Goal: Obtain resource: Download file/media

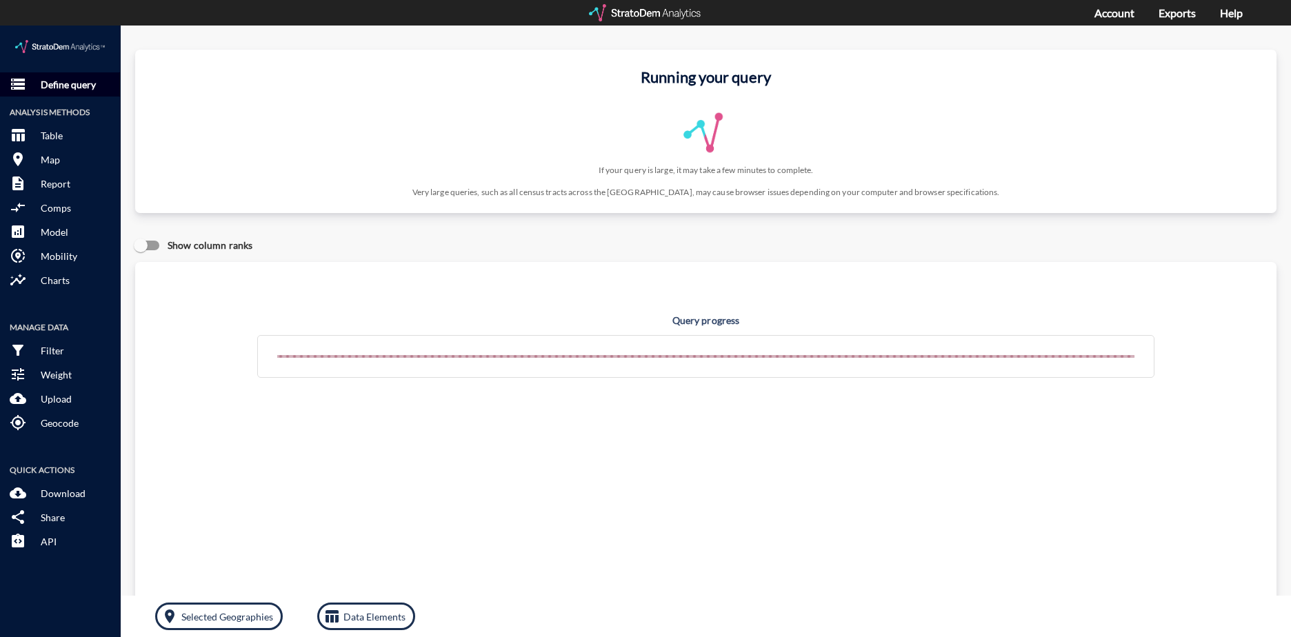
click button "storage Define query"
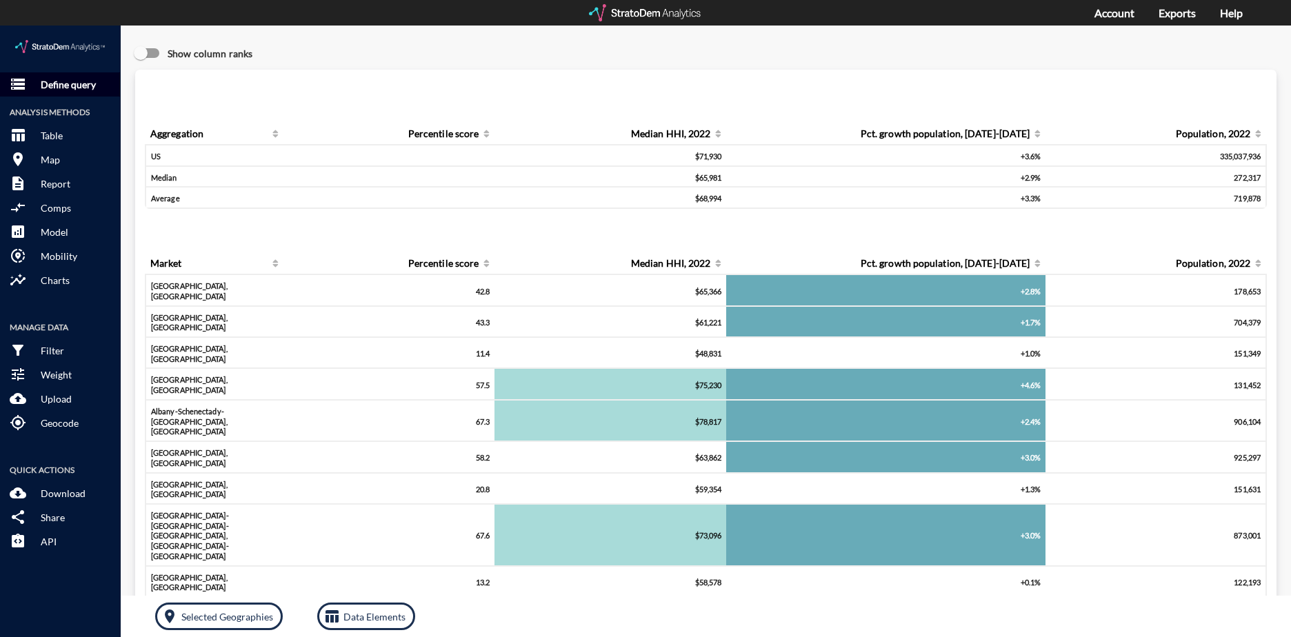
click p "Define query"
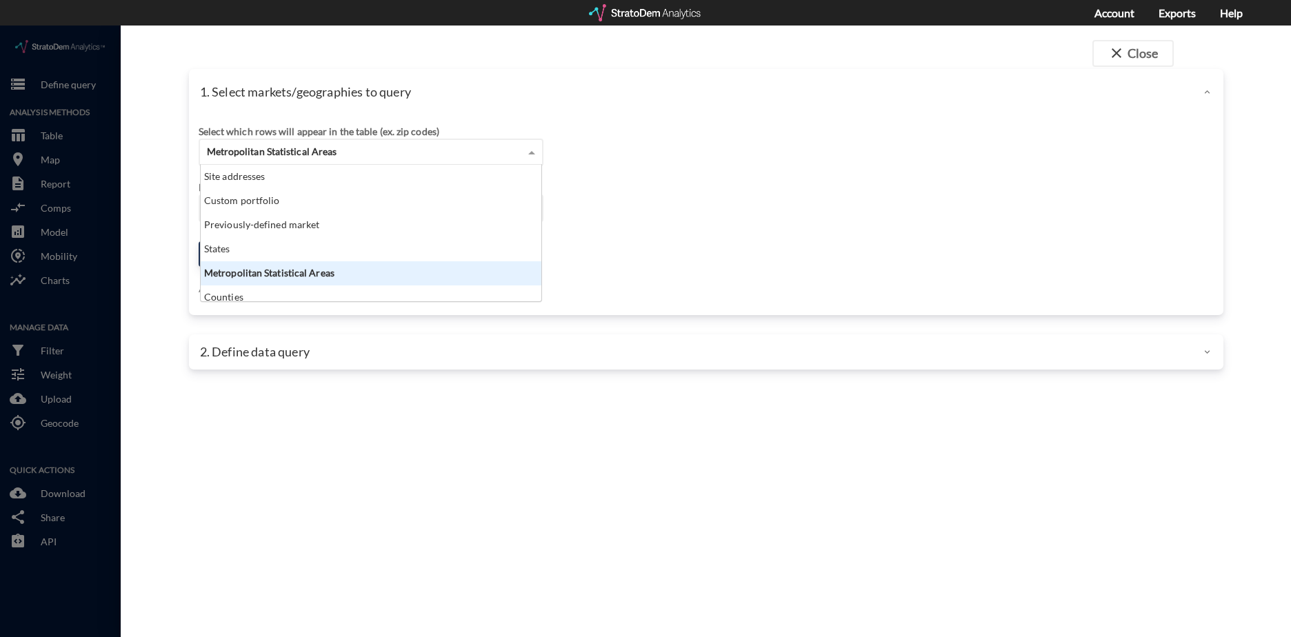
click span "Metropolitan Statistical Areas"
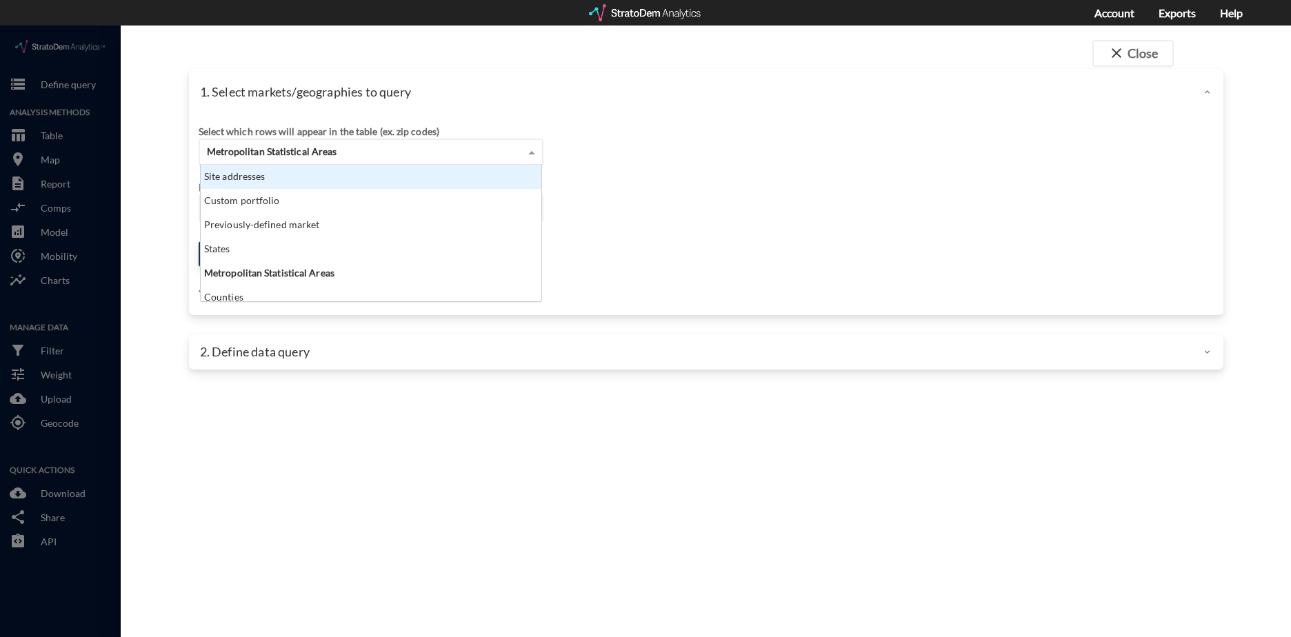
click div "Site addresses"
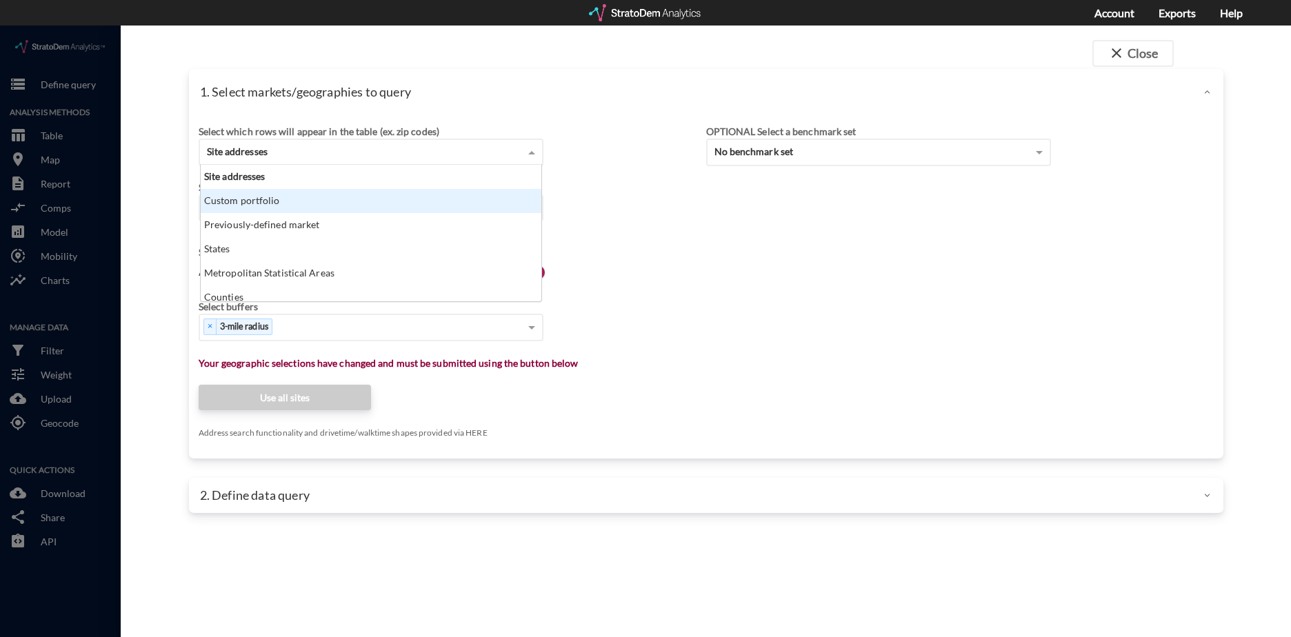
click div "Custom portfolio"
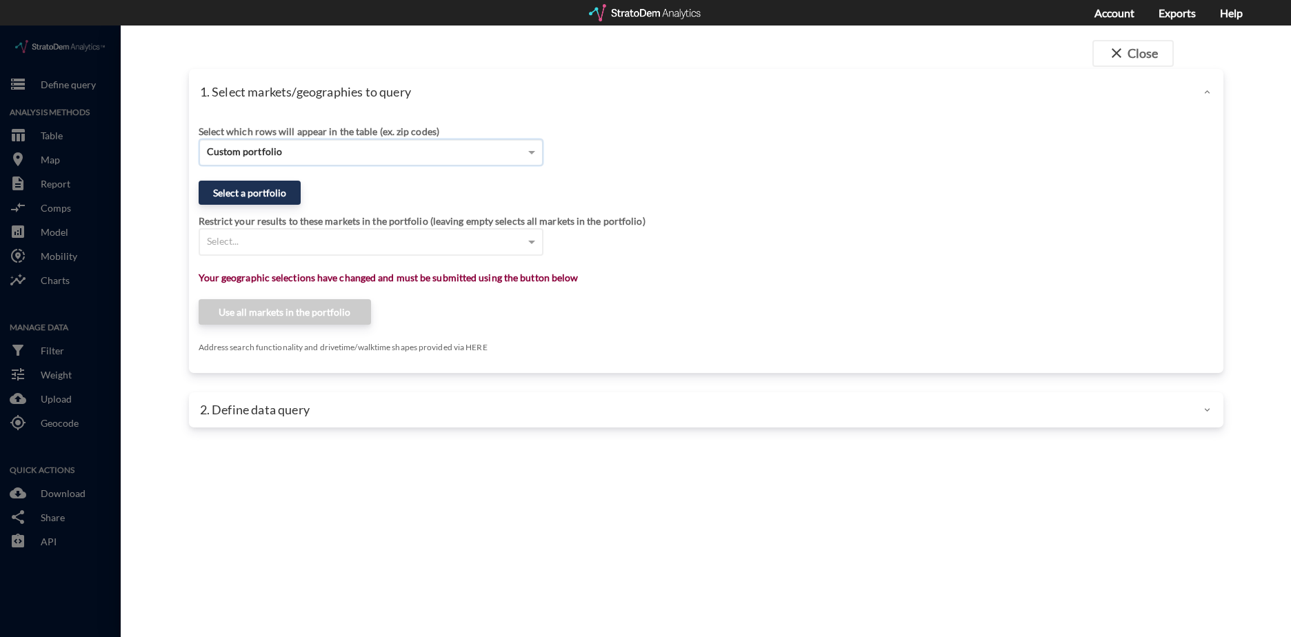
paste input "2001 Landmark Blvd, Tupelo, MS 38804"
drag, startPoint x: 410, startPoint y: 119, endPoint x: 256, endPoint y: 128, distance: 154.1
click div "2001 Landmark Blvd, Tupelo, MS 38804 2001 Landmark Blvd, Tupelo, MS 38804"
click input "2001 Landmark Blvd, Tupelo, MS 38804"
drag, startPoint x: 264, startPoint y: 124, endPoint x: 442, endPoint y: 124, distance: 178.0
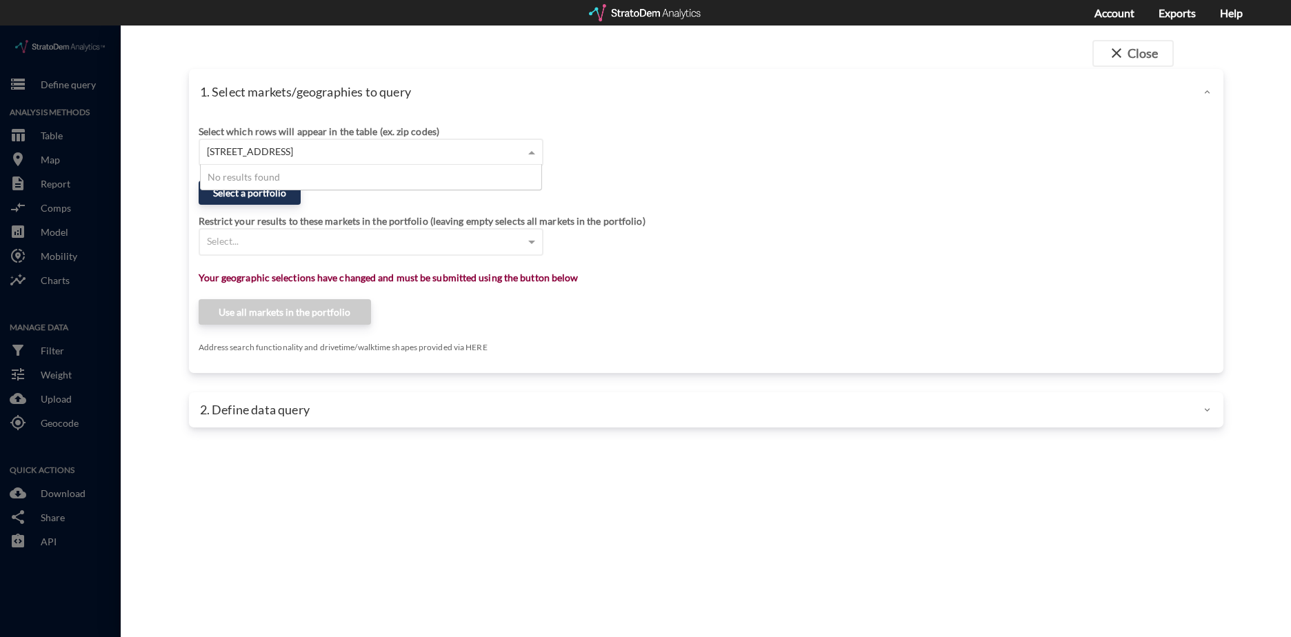
click div "2001 Landmark Blvd, Tupelo, MS 38804 2001 Landmark Blvd, Tupelo, MS 38804"
type input "2"
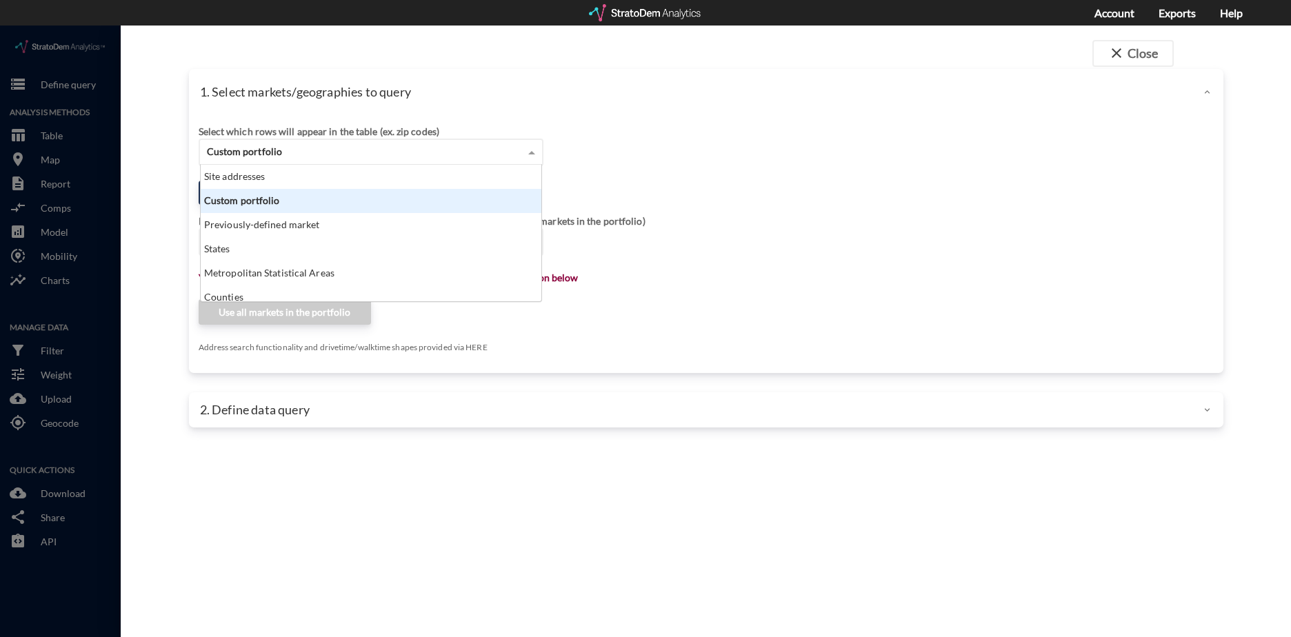
scroll to position [126, 333]
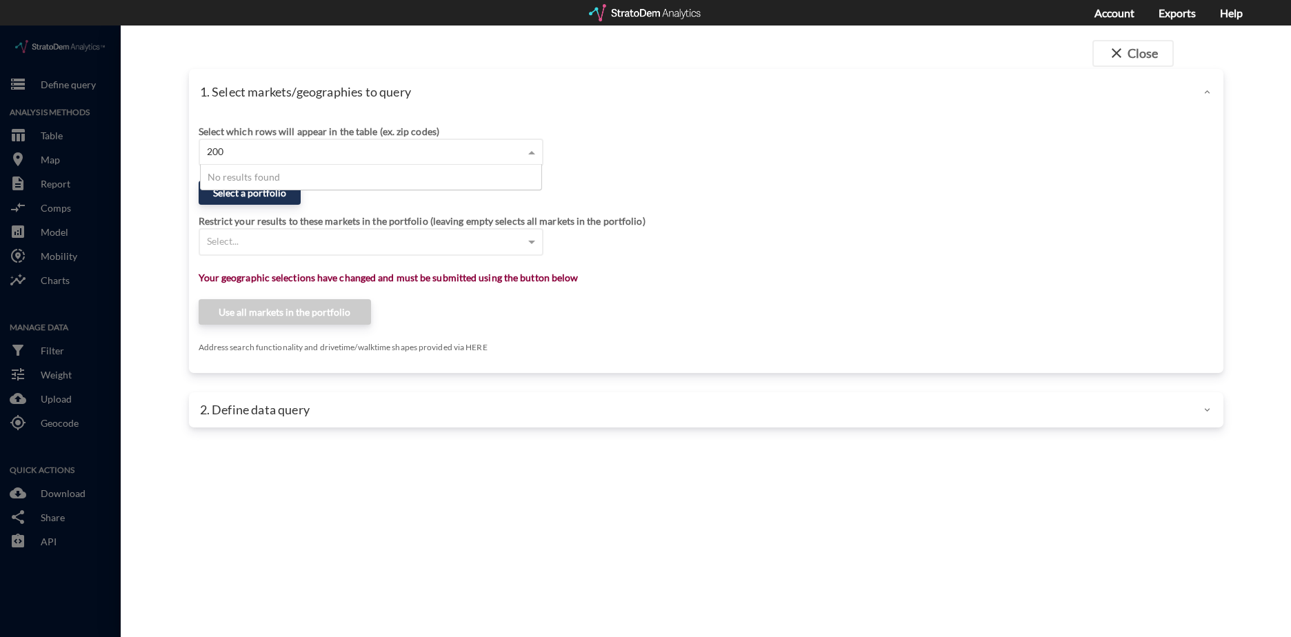
type input "2001"
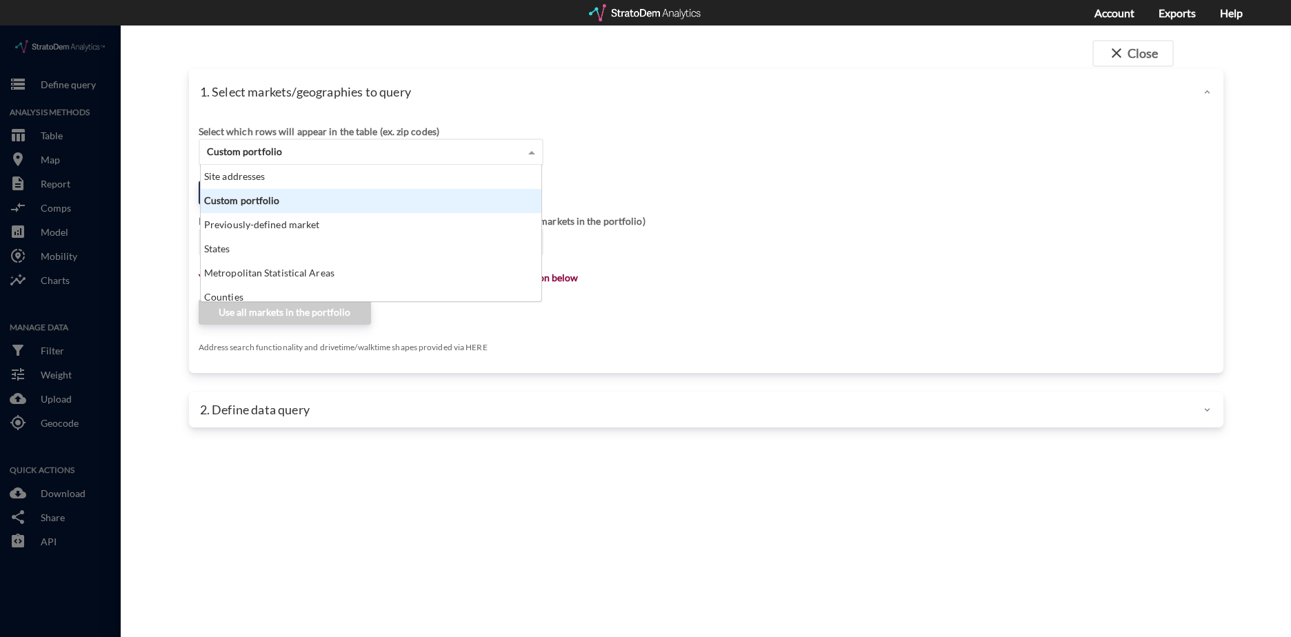
click div "Custom portfolio"
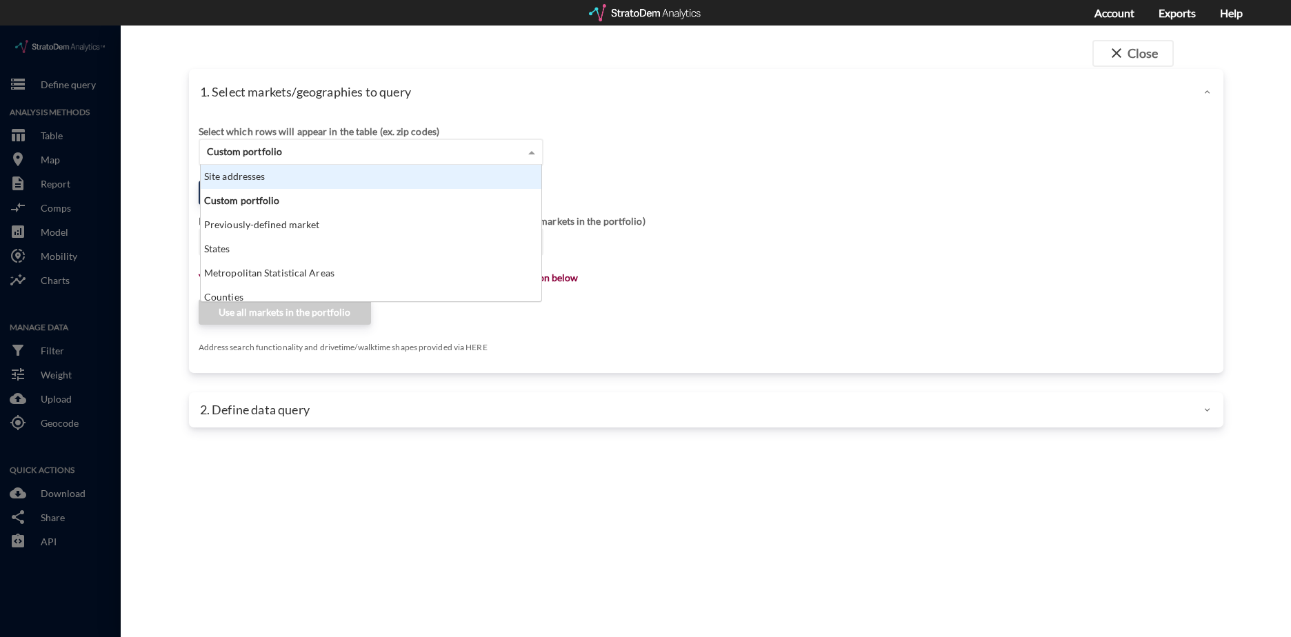
click div "Site addresses"
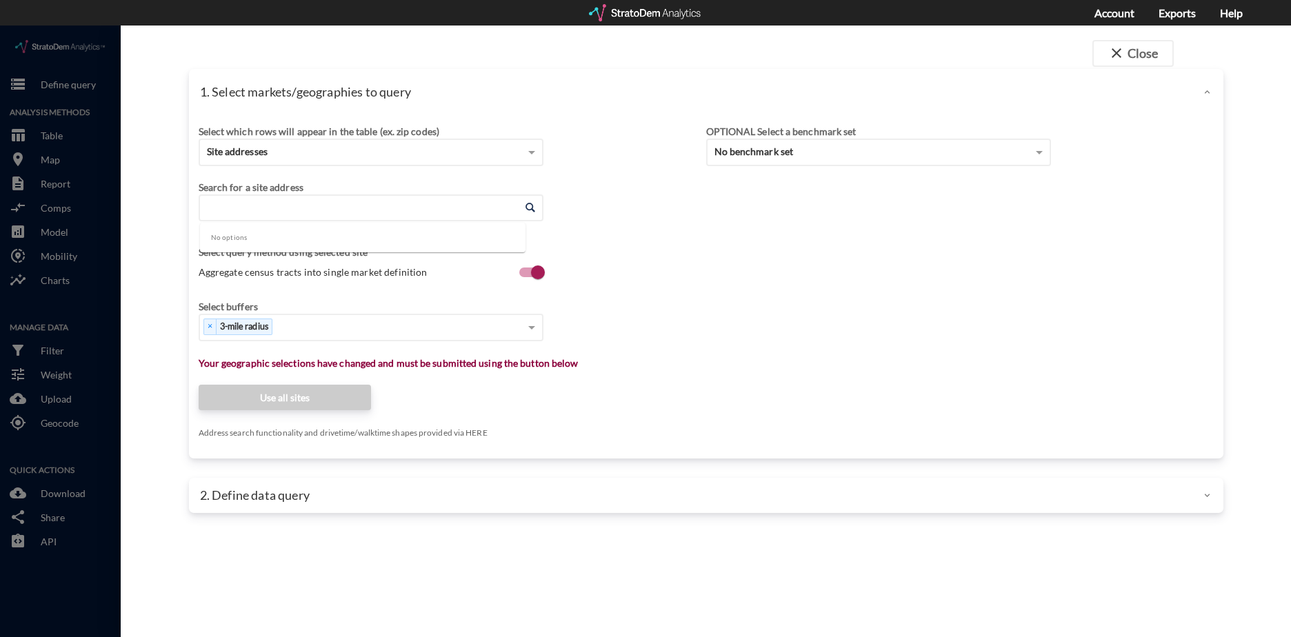
click input "Enter an address"
paste input "2001 Landmark Blvd, Tupelo, MS 38804"
click li "Landmark Blvd, Tupelo, Mississippi"
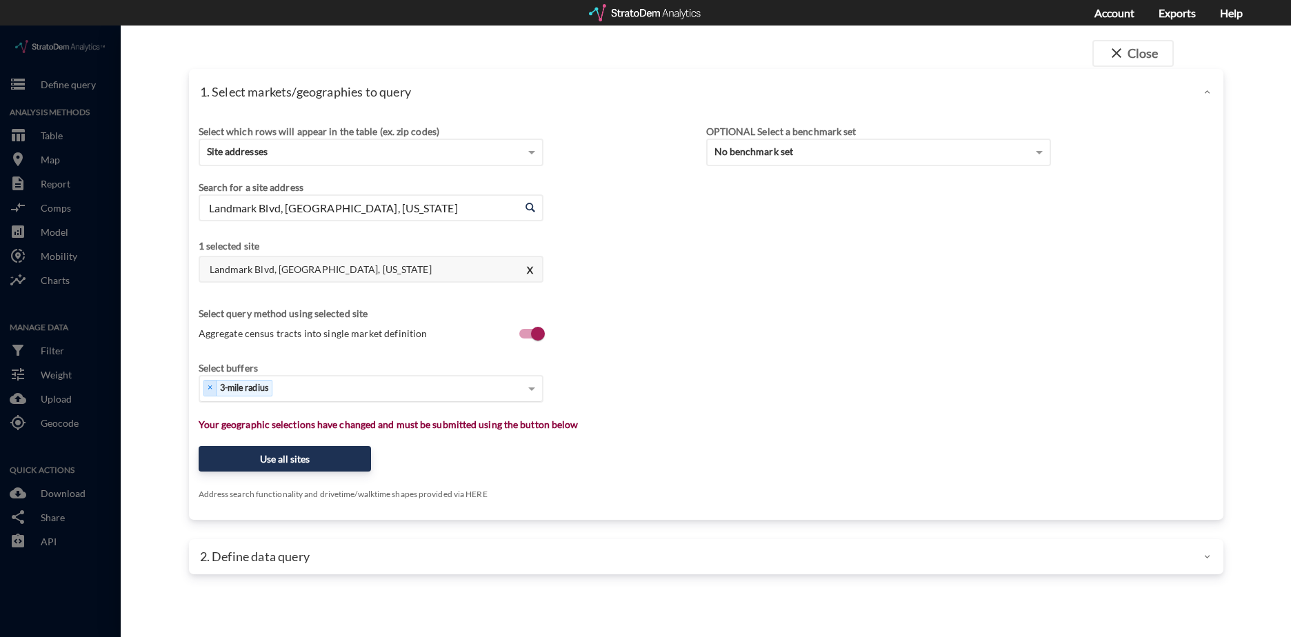
type input "Landmark Blvd, Tupelo, Mississippi"
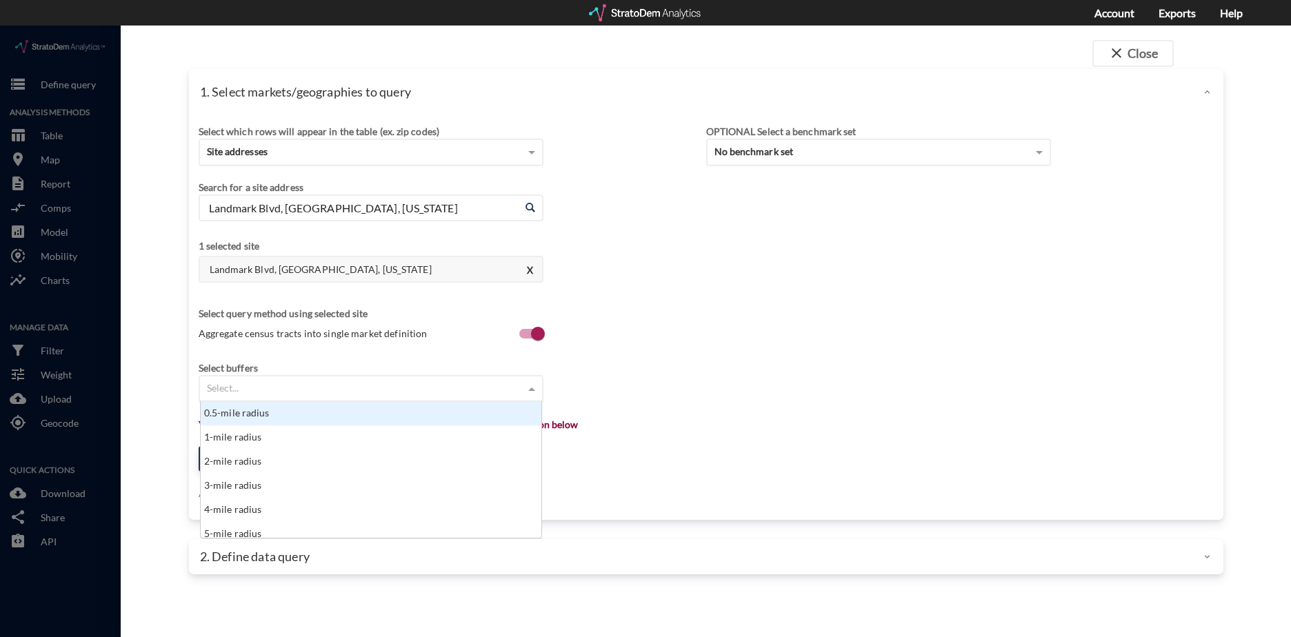
click div "Select..."
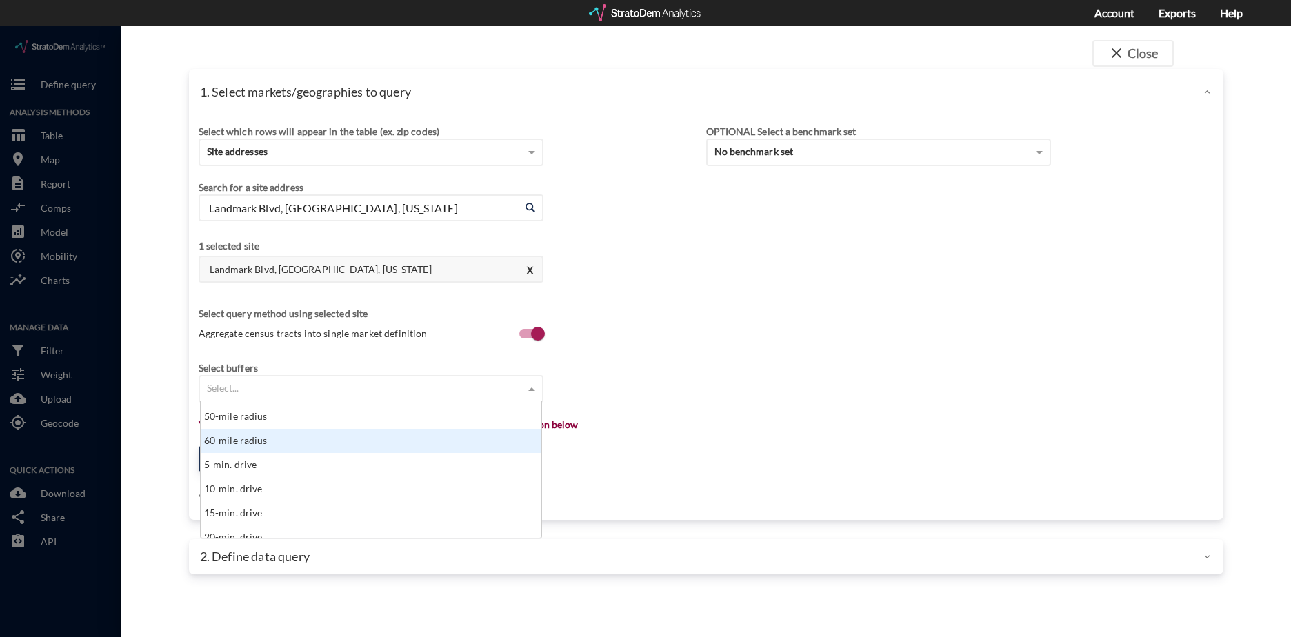
scroll to position [552, 0]
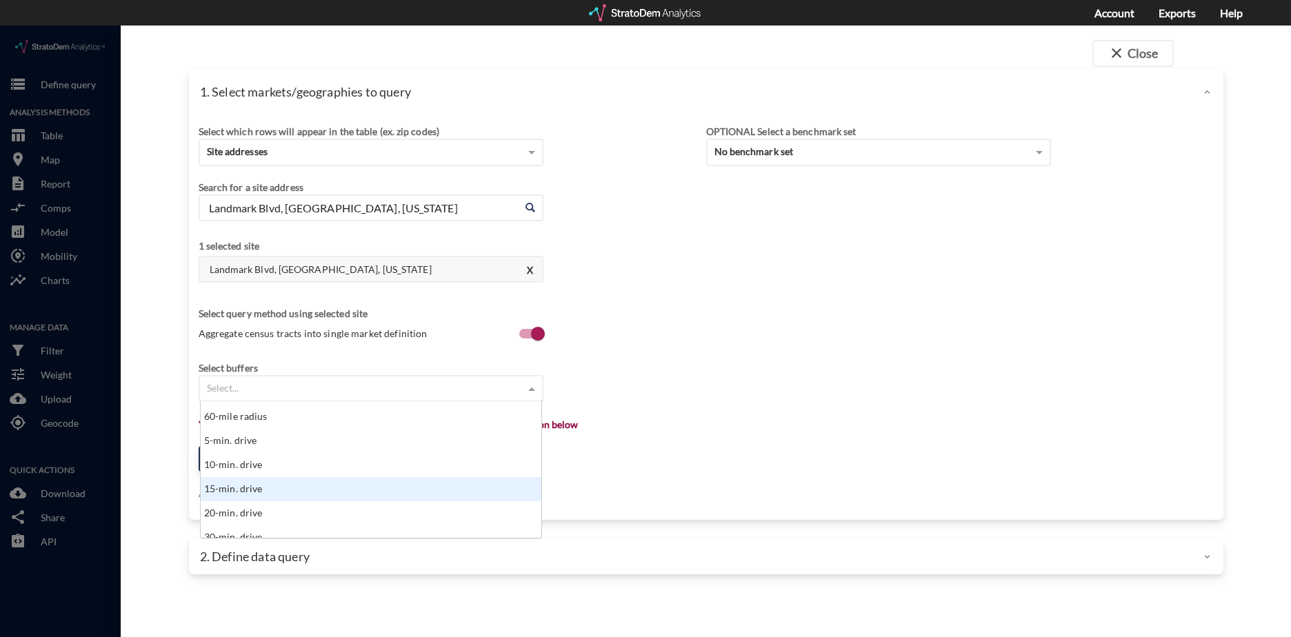
click div "15-min. drive"
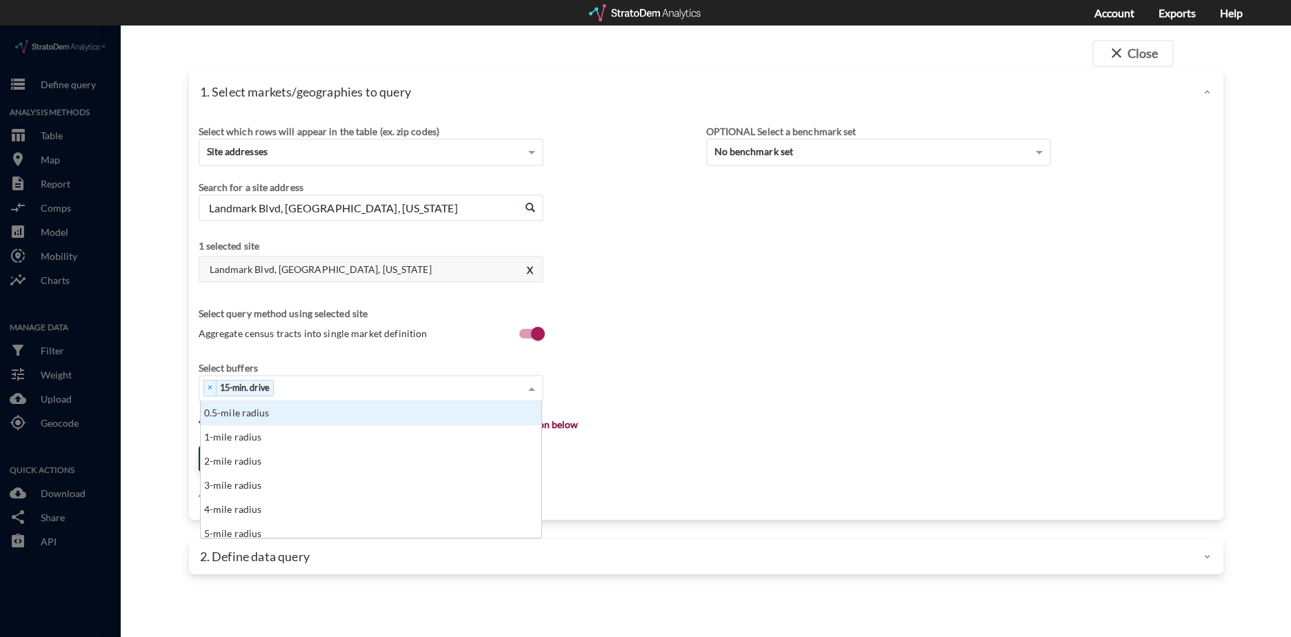
click div "× 15-min. drive"
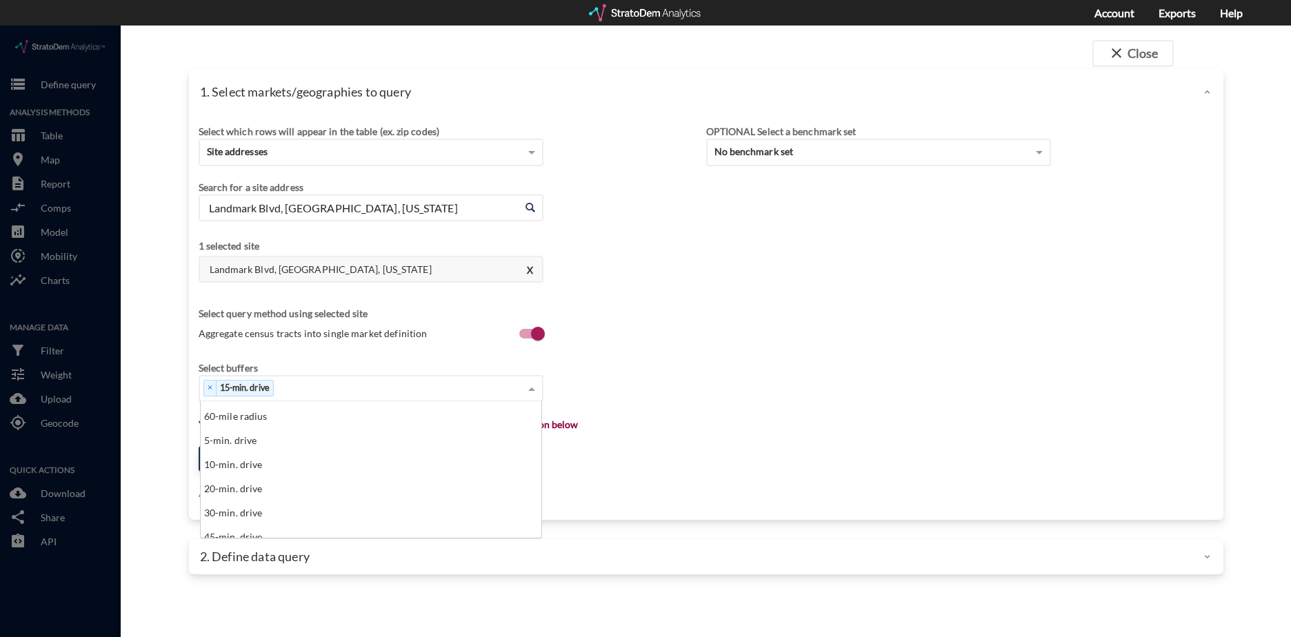
scroll to position [621, 0]
click div "20-min. drive"
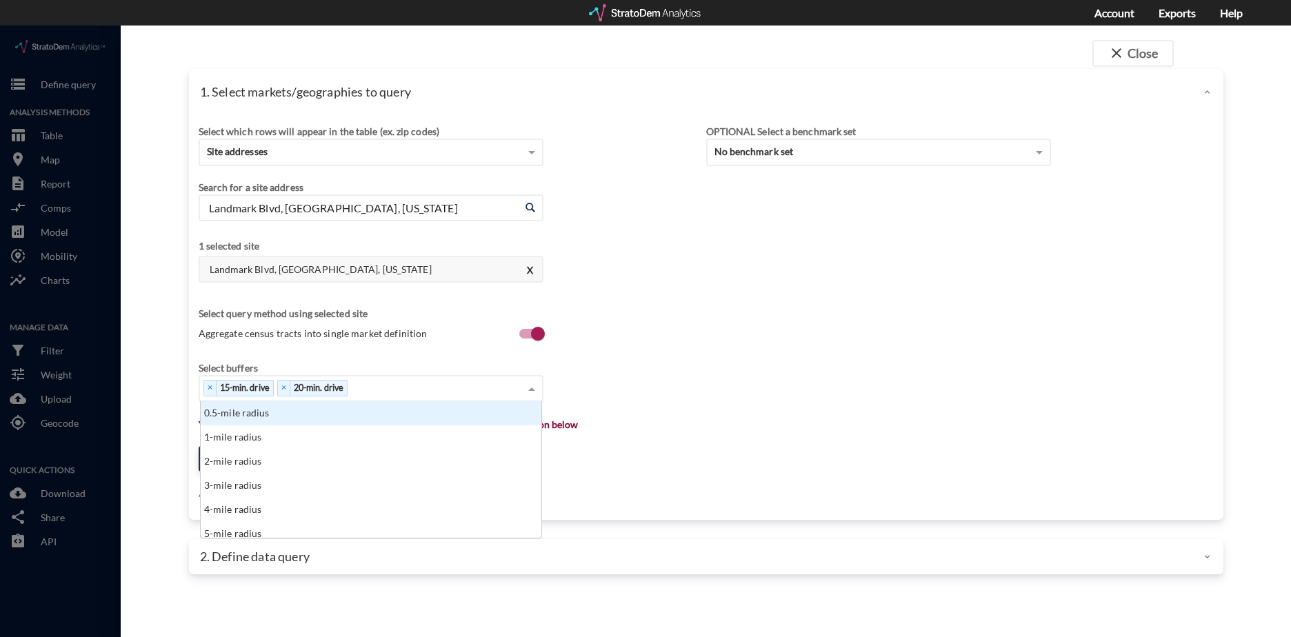
click div "× 15-min. drive × 20-min. drive"
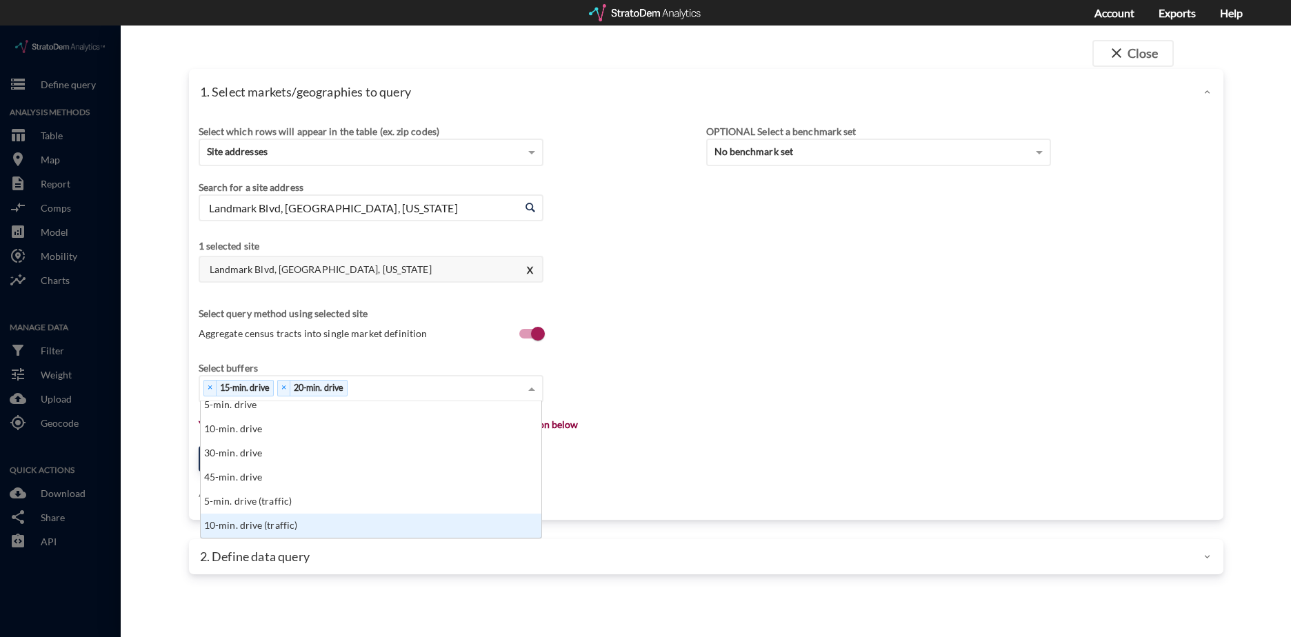
scroll to position [552, 0]
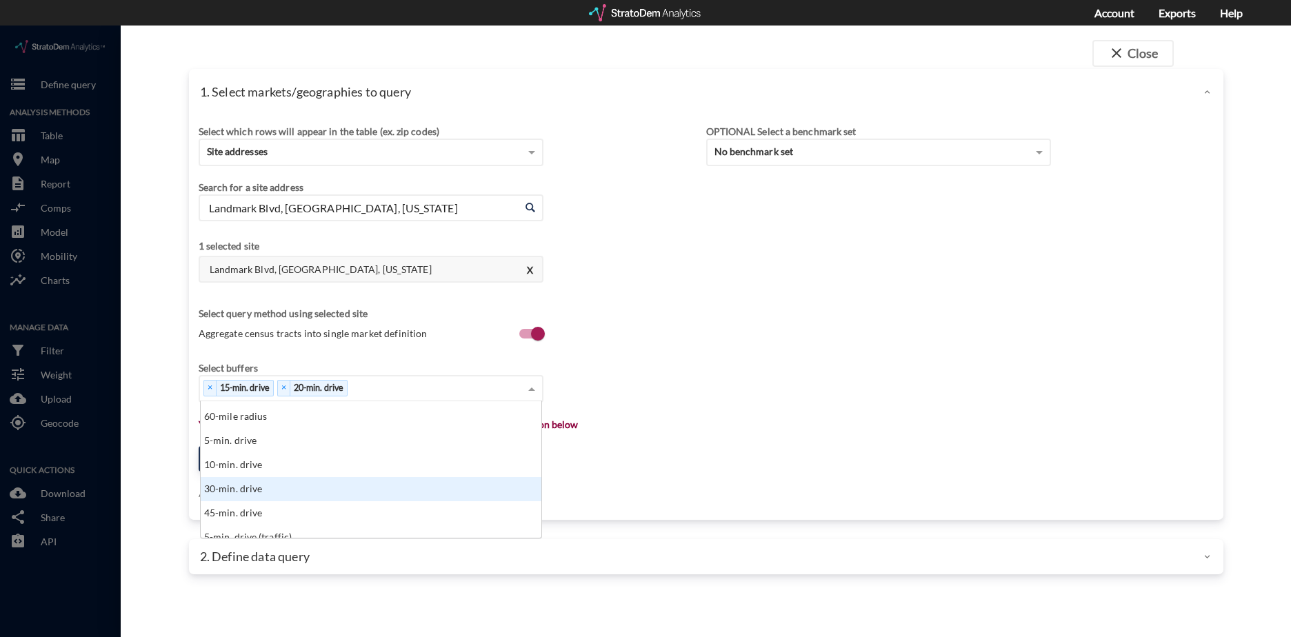
click div "30-min. drive"
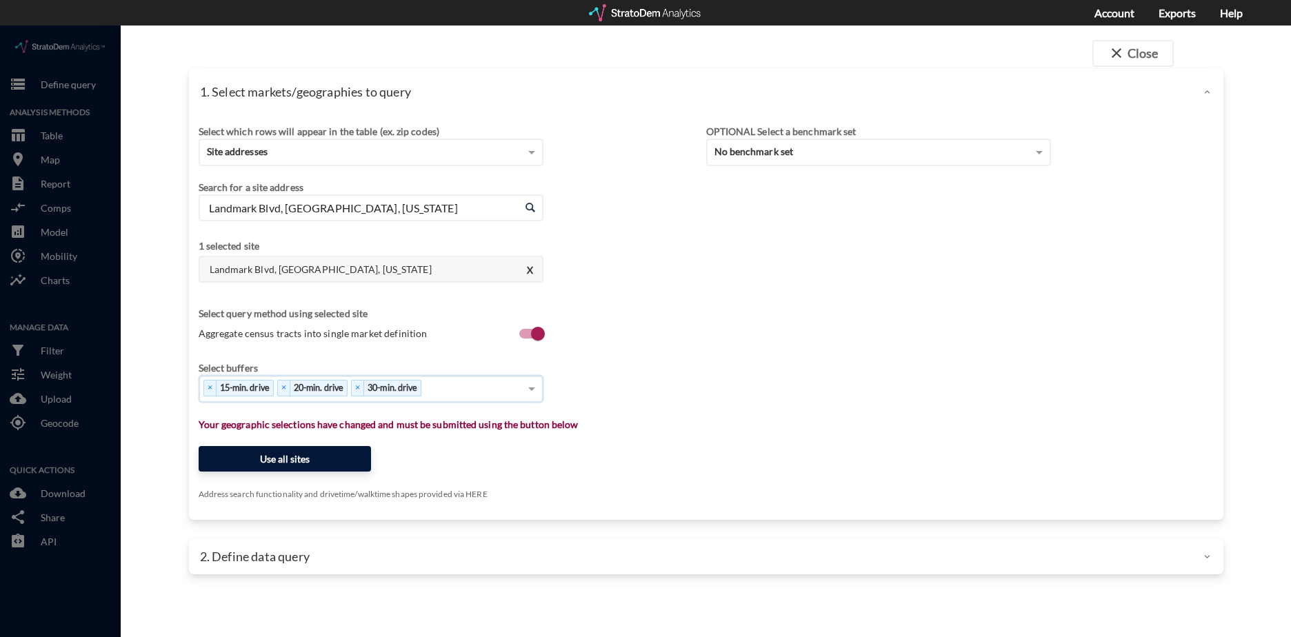
click button "Use all sites"
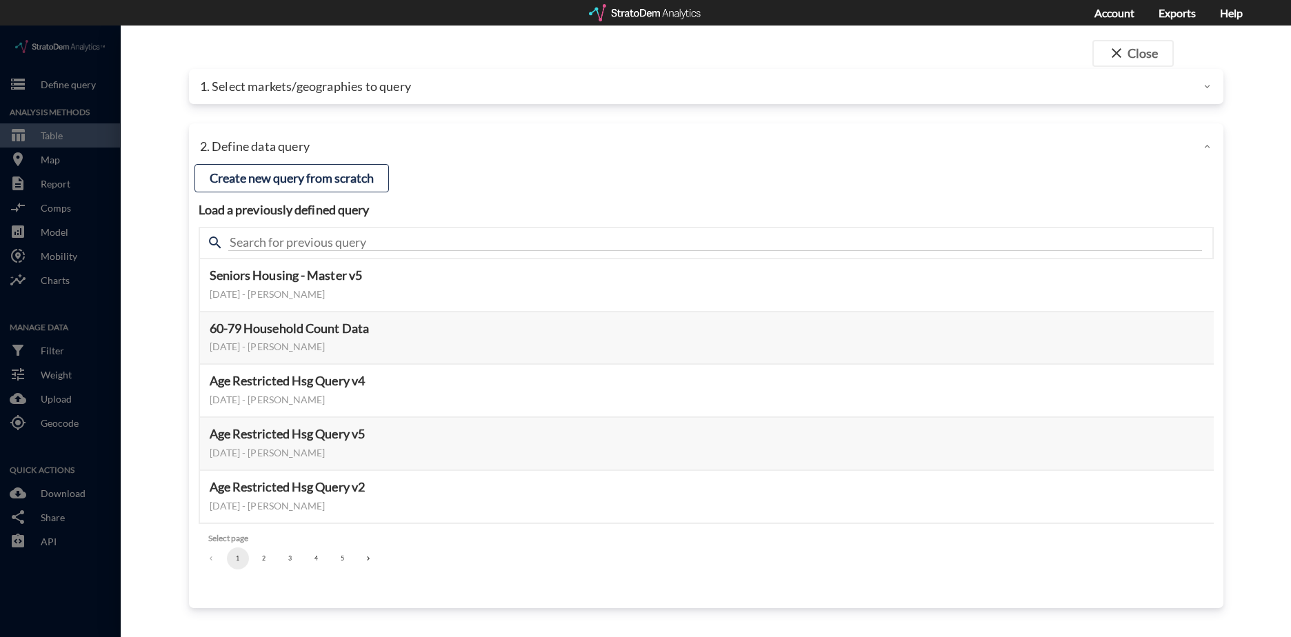
click button "2"
click button "3"
click button "Select this query"
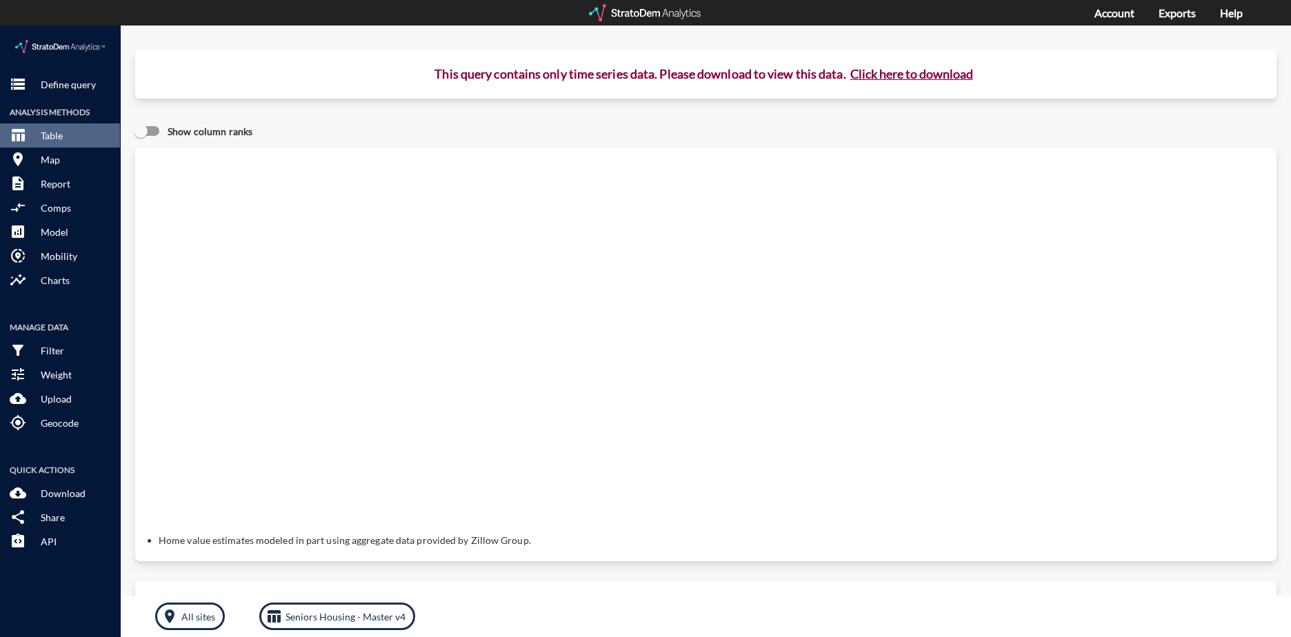
click button "Click here to download"
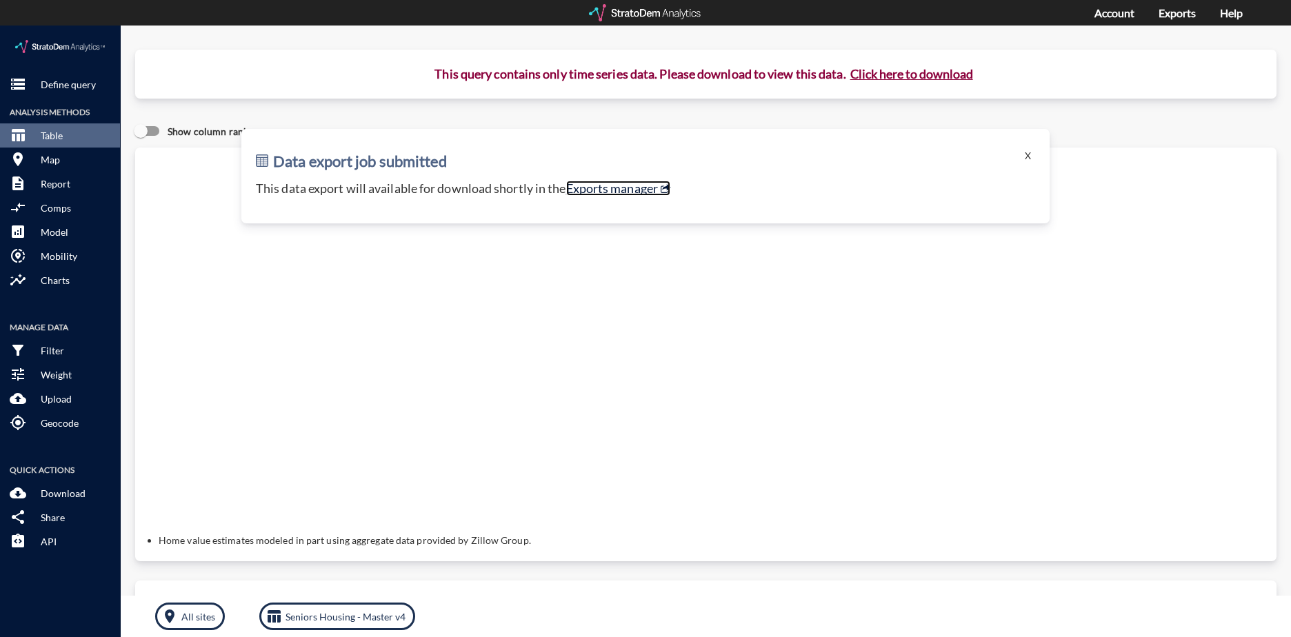
click link "Exports manager"
click div "storage Define query Analysis Methods table_chart Table room Map description Re…"
click p "Define query"
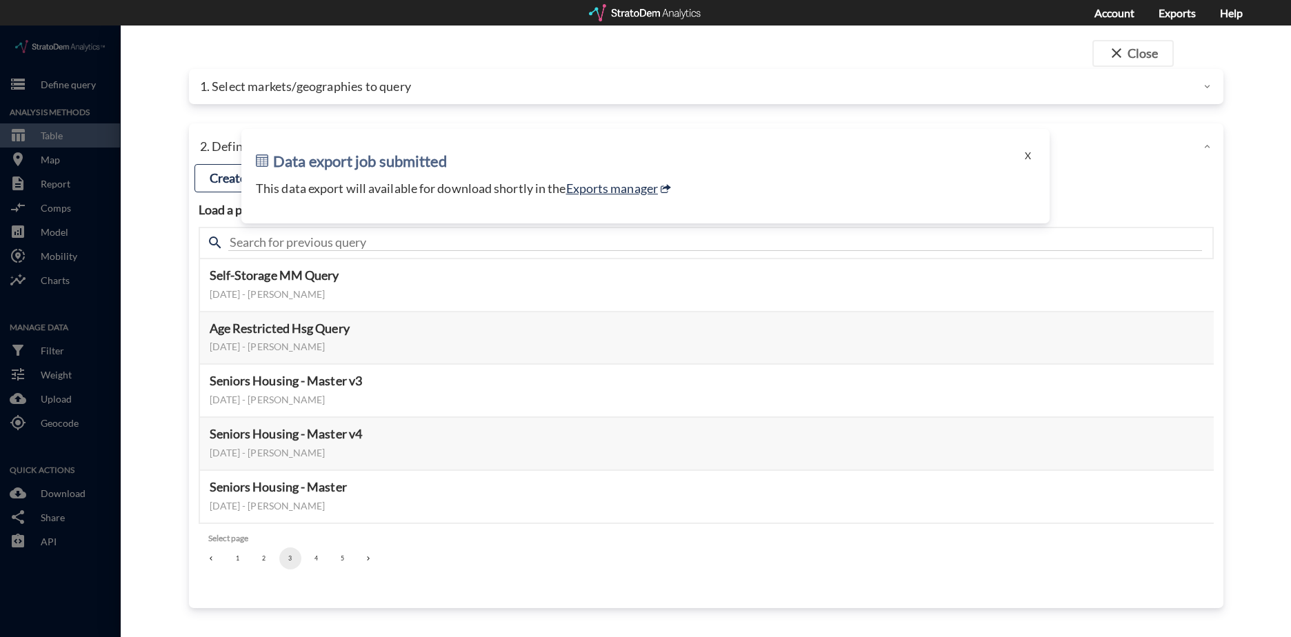
click div
click h2 "Data export job submitted"
click button "X"
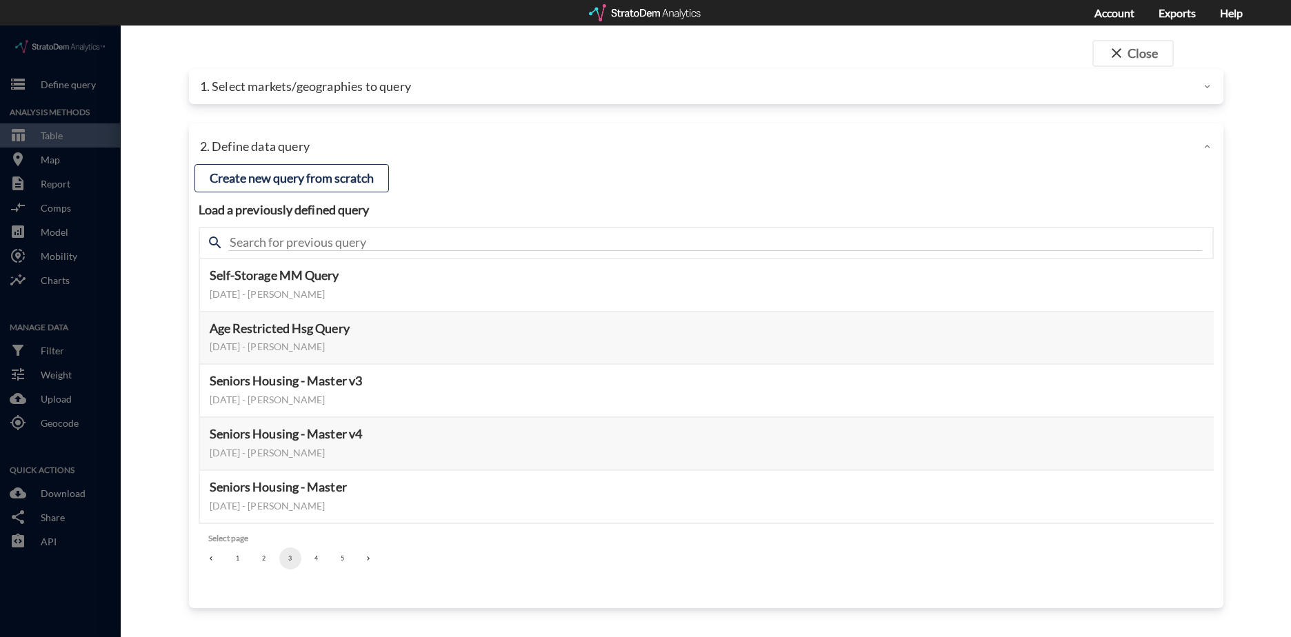
click div
click button "close Close"
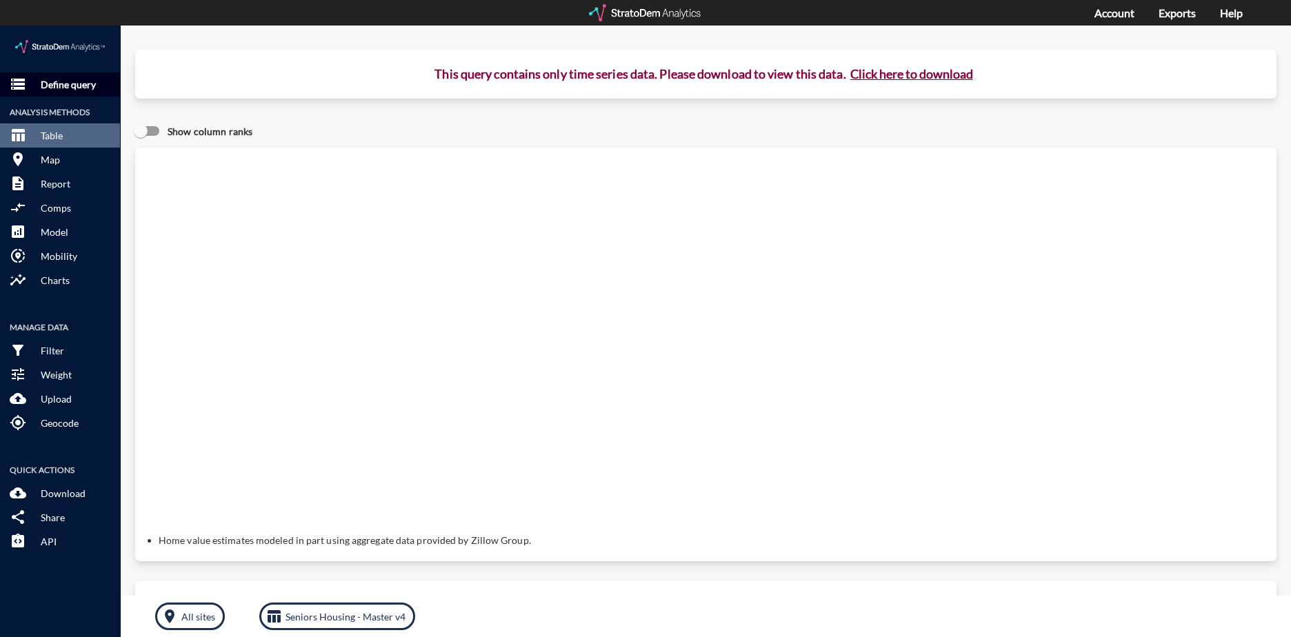
click p "Define query"
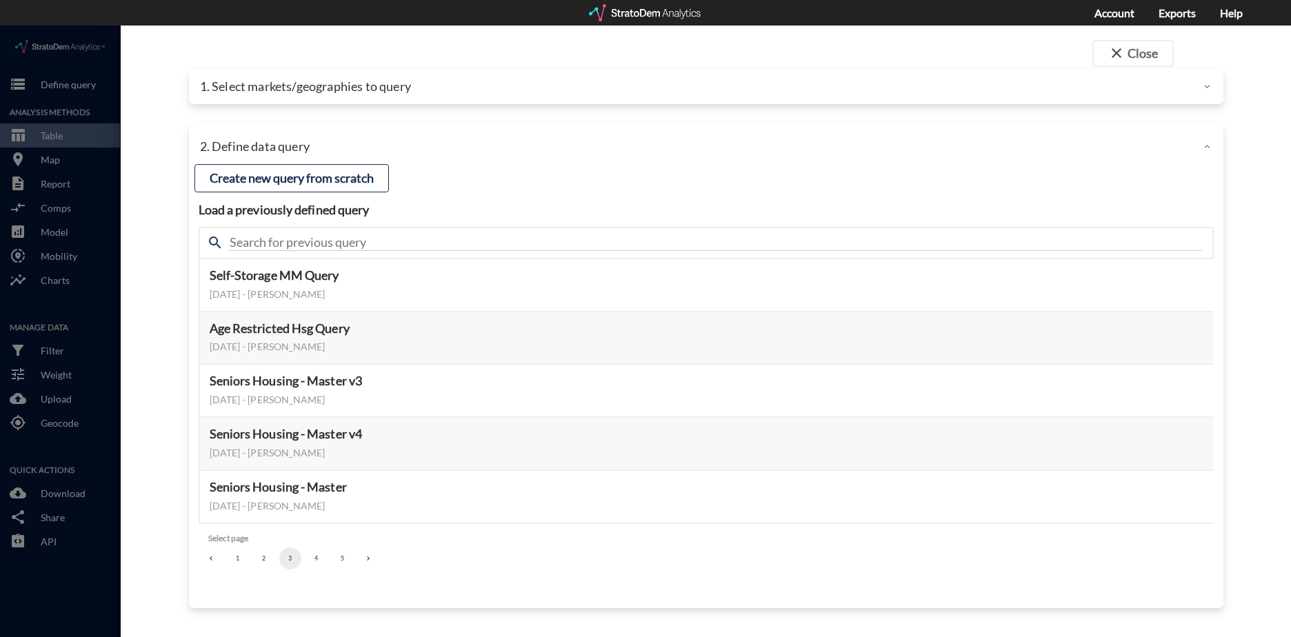
click p "1. Select markets/geographies to query"
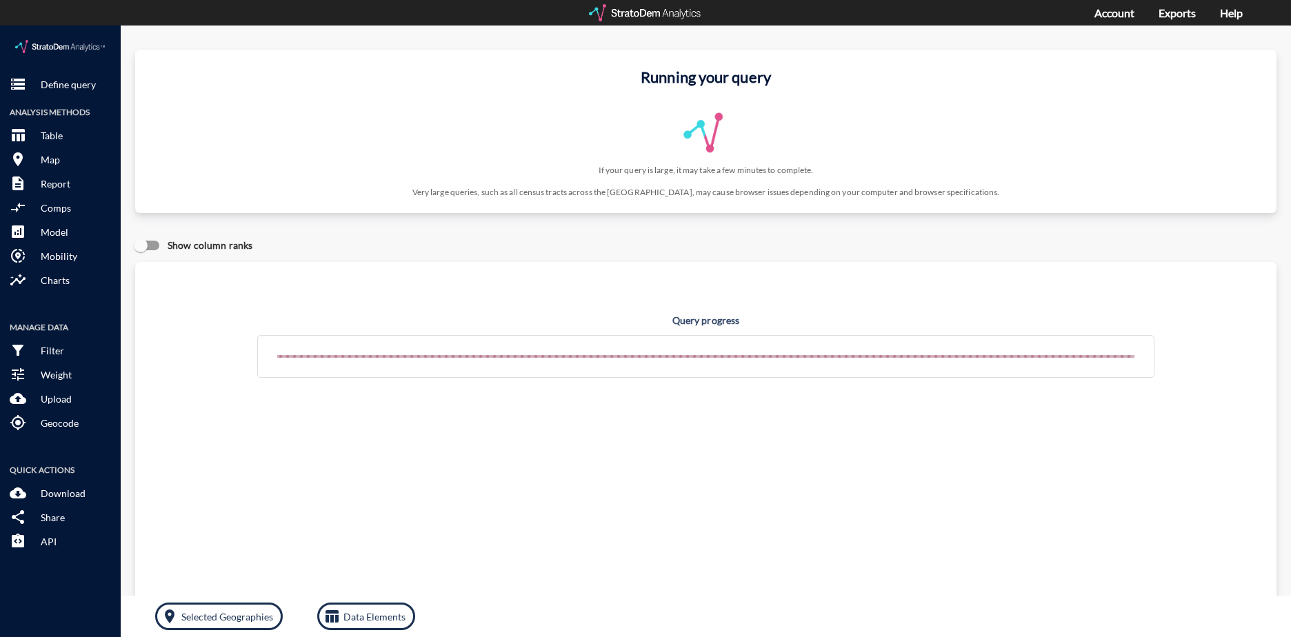
click h4 "Query progress"
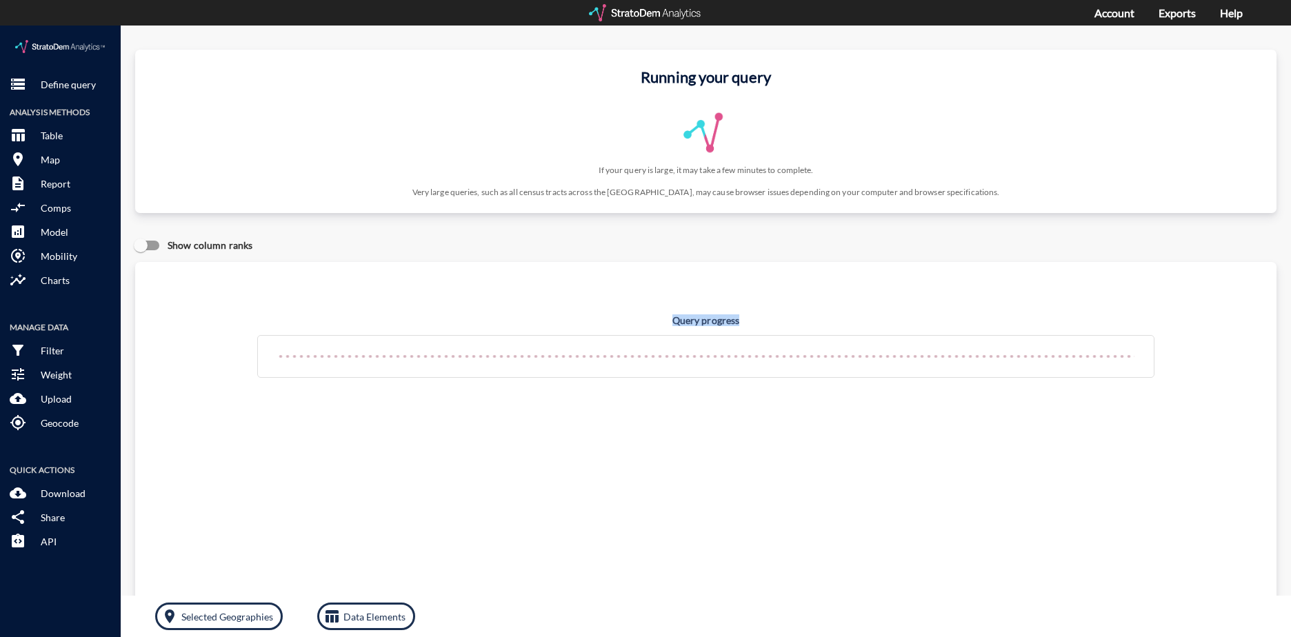
drag, startPoint x: 711, startPoint y: 294, endPoint x: 666, endPoint y: 284, distance: 46.0
click div "Query progress Home value estimates modeled in part using aggregate data provid…"
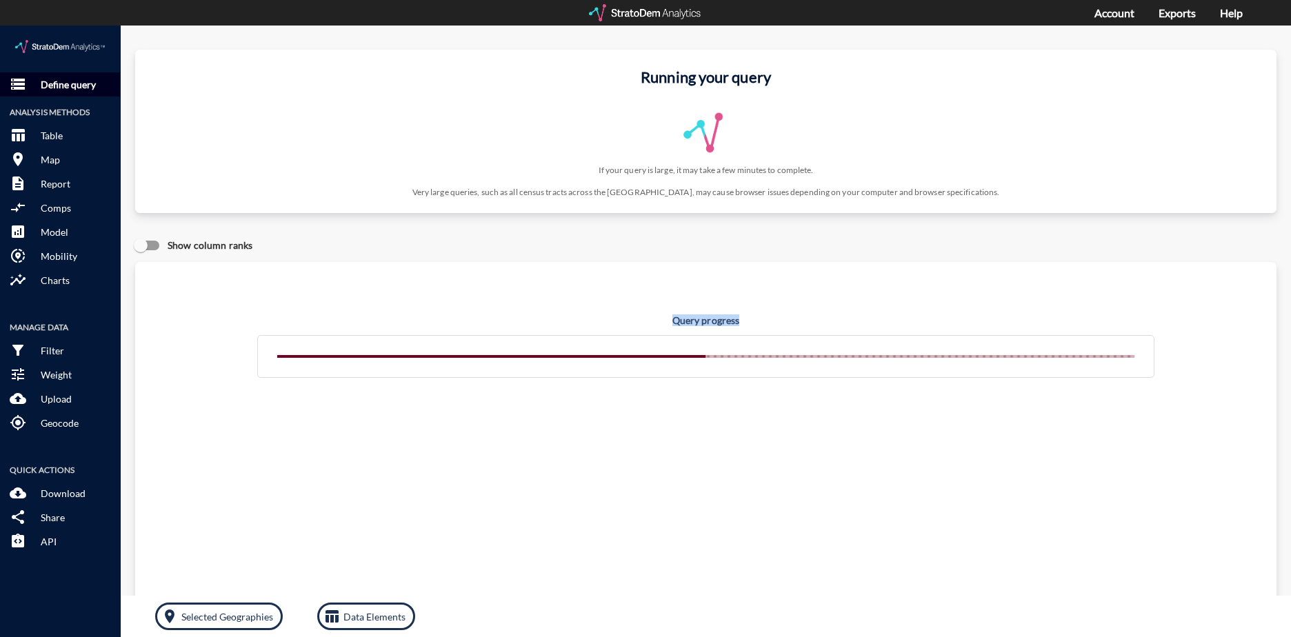
click p "Define query"
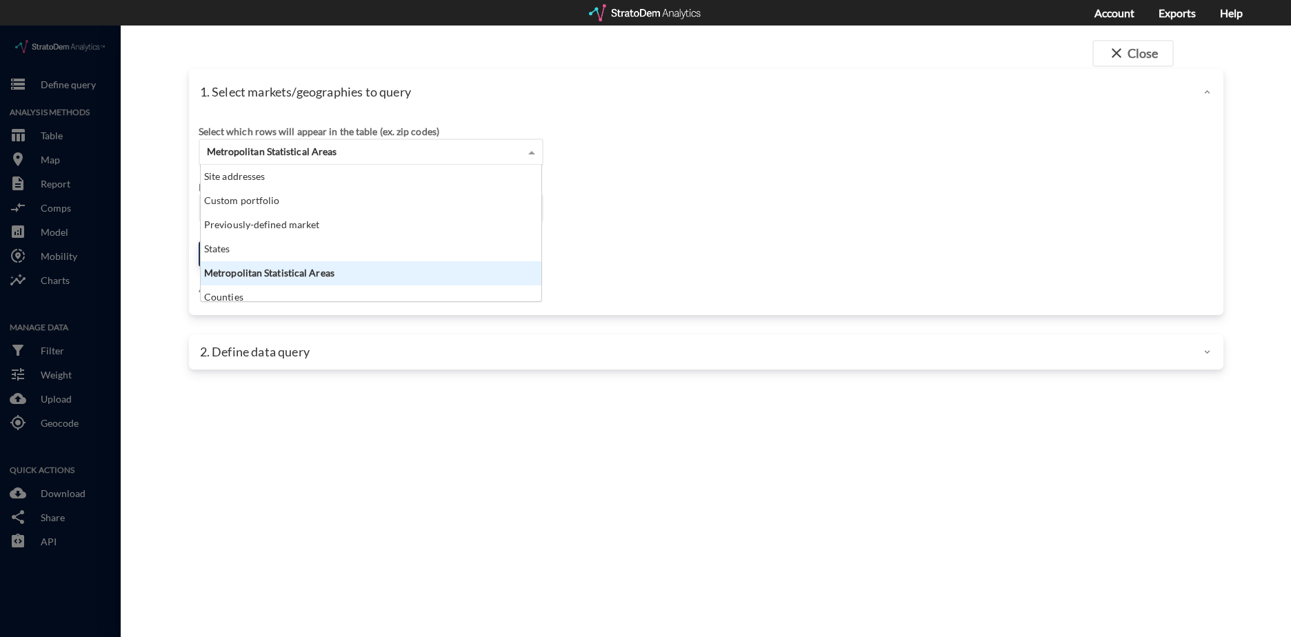
click span "Metropolitan Statistical Areas"
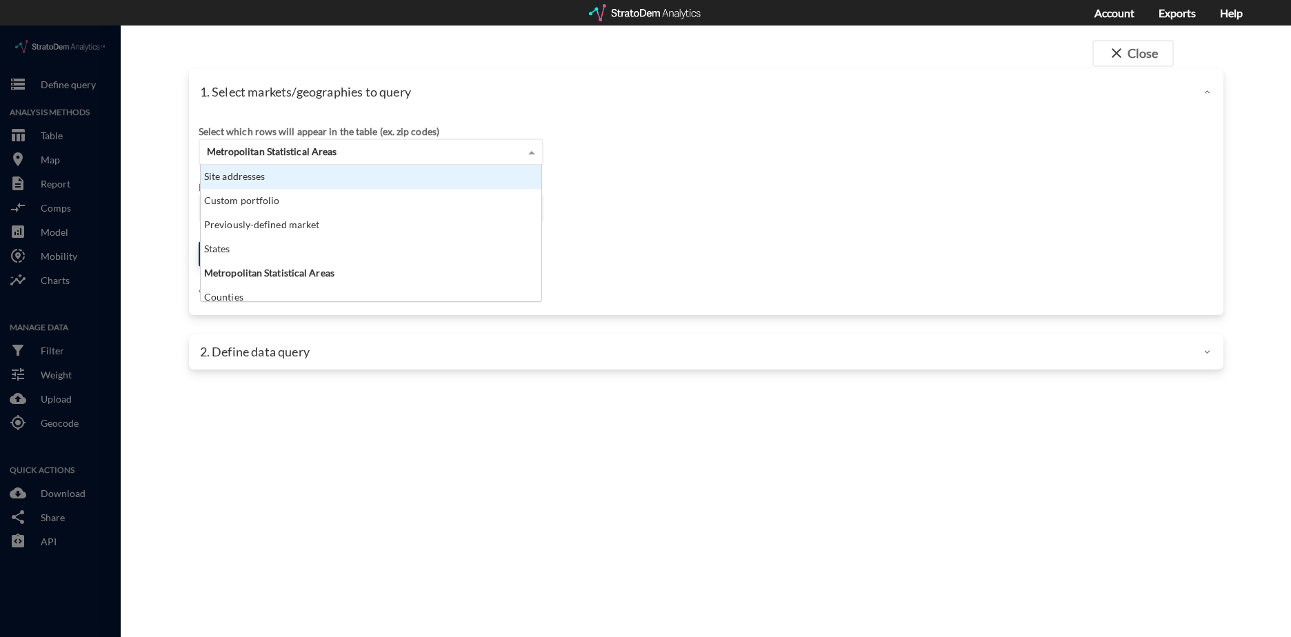
click div "Site addresses"
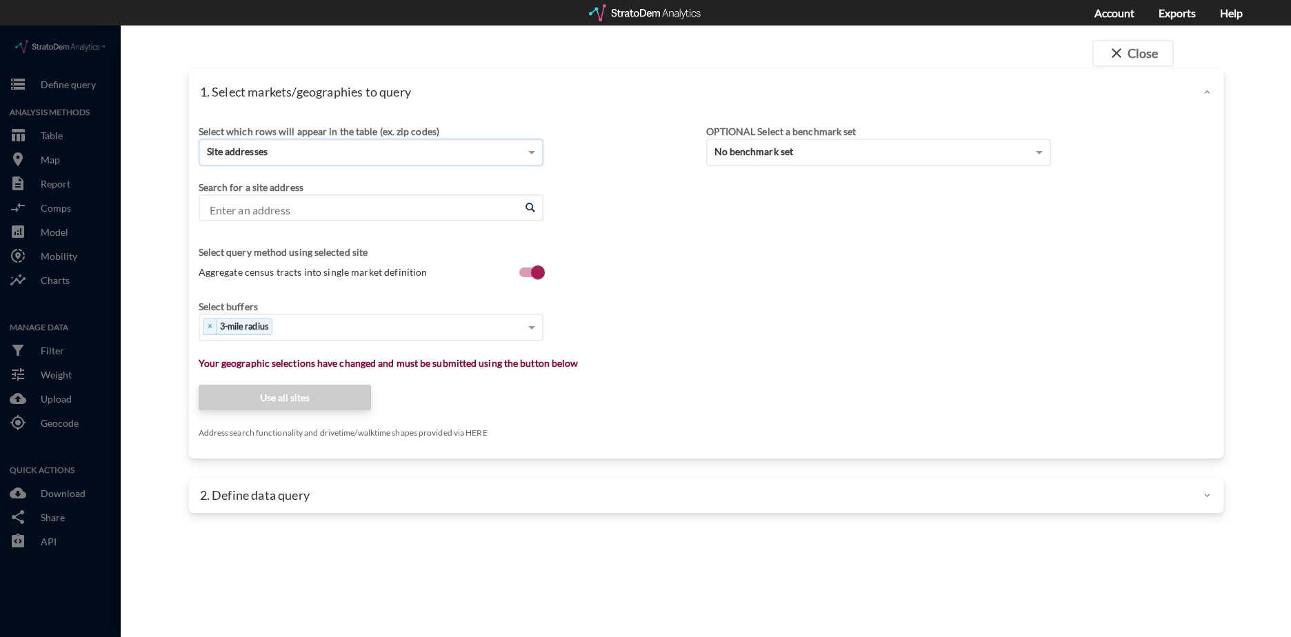
click div "Enter an address Enter an address"
click input "Enter an address"
paste input "2001 Landmark Blvd, Tupelo, MS 38804"
click li "Landmark Blvd, Tupelo, Mississippi"
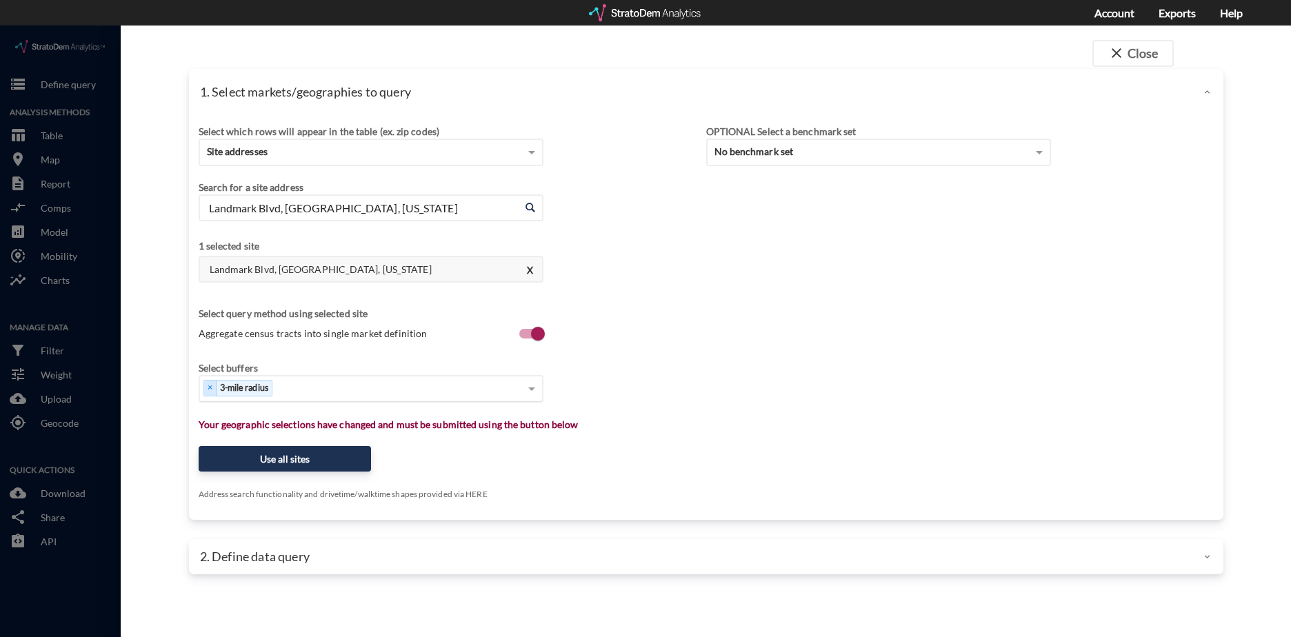
type input "Landmark Blvd, Tupelo, Mississippi"
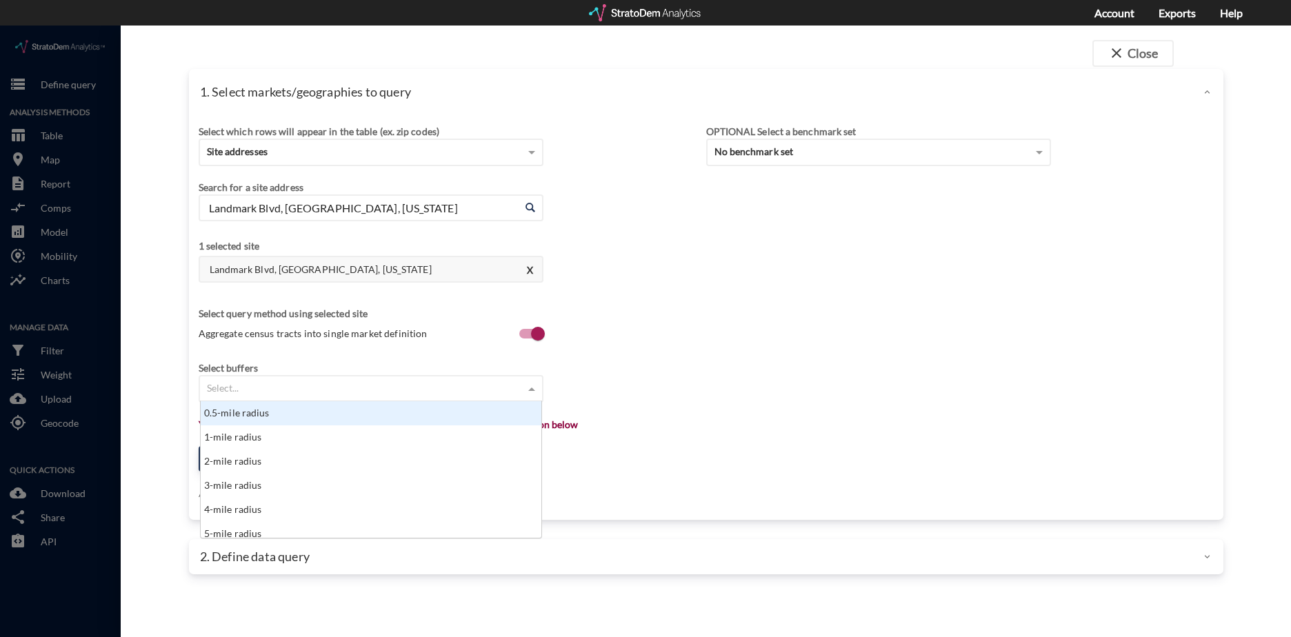
click div "Select..."
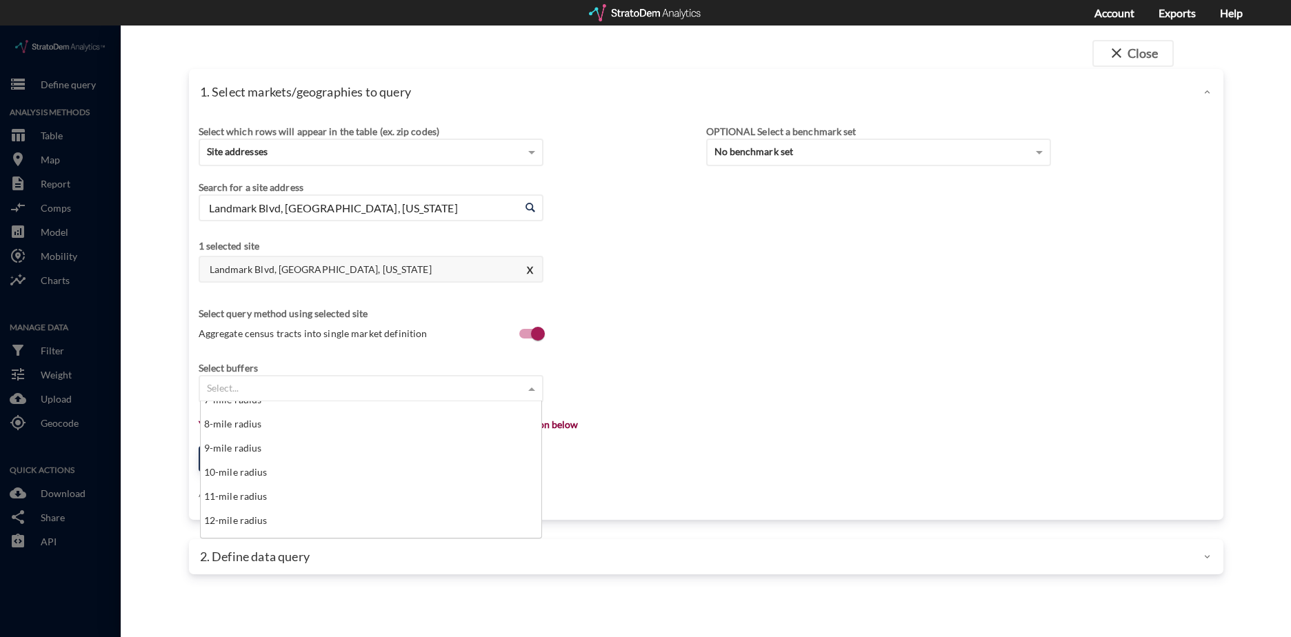
scroll to position [138, 0]
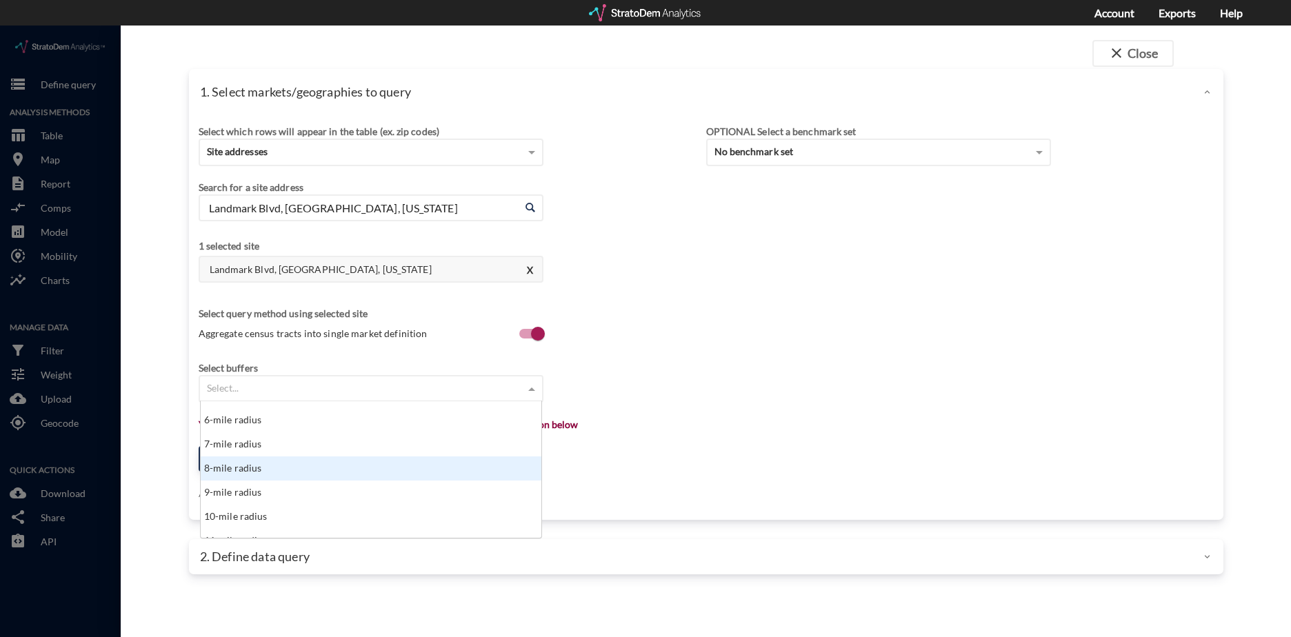
click div "8-mile radius"
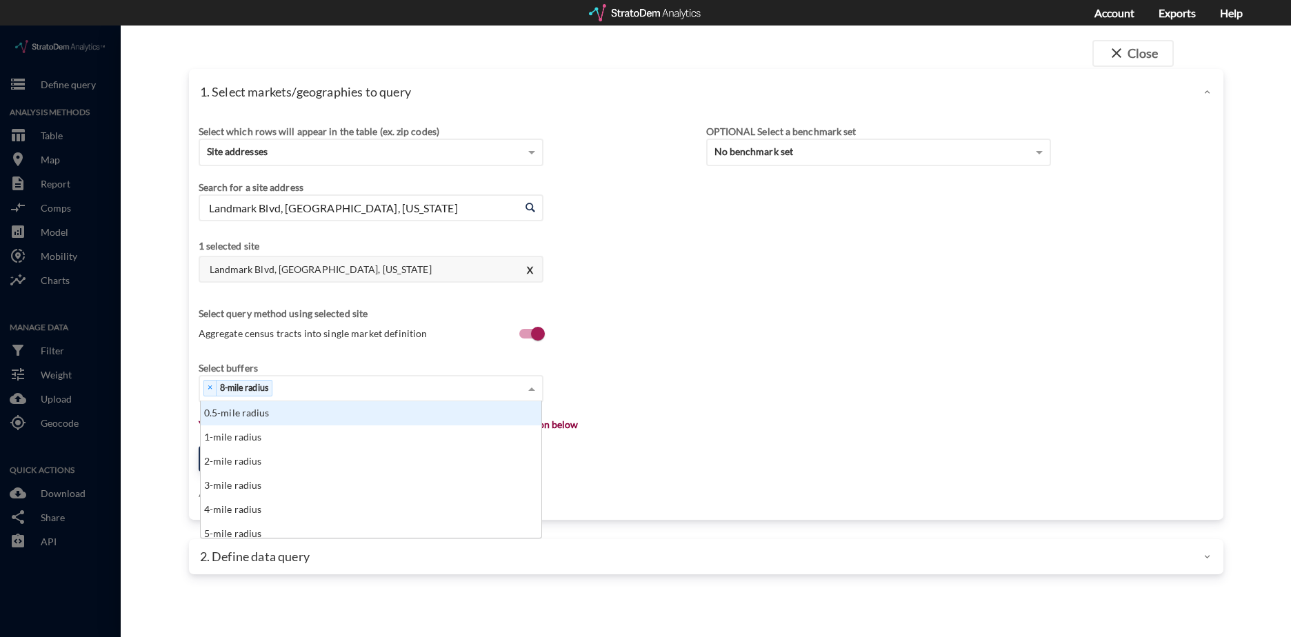
click div "× 8-mile radius"
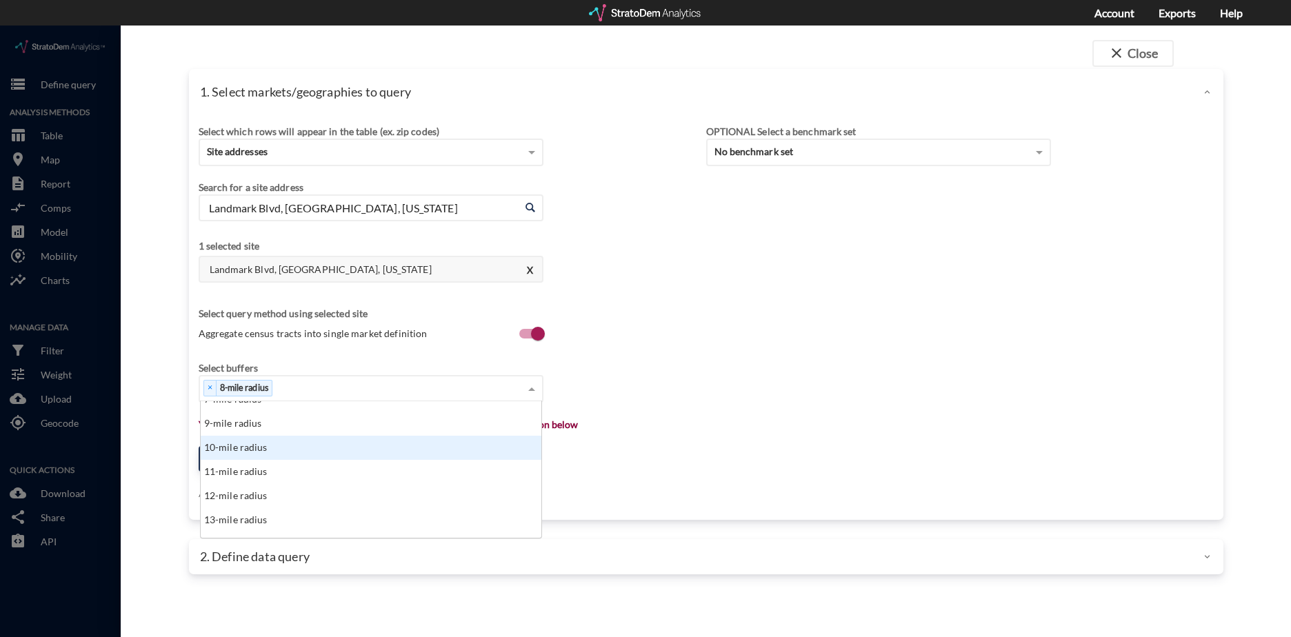
scroll to position [207, 0]
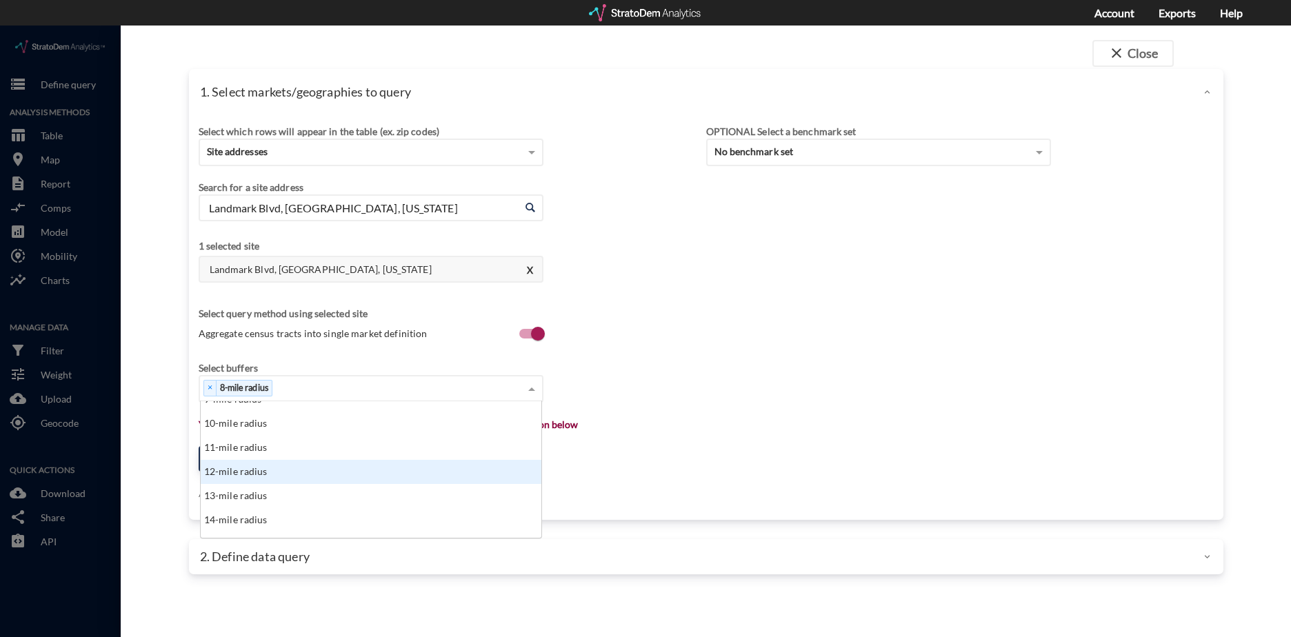
click div "12-mile radius"
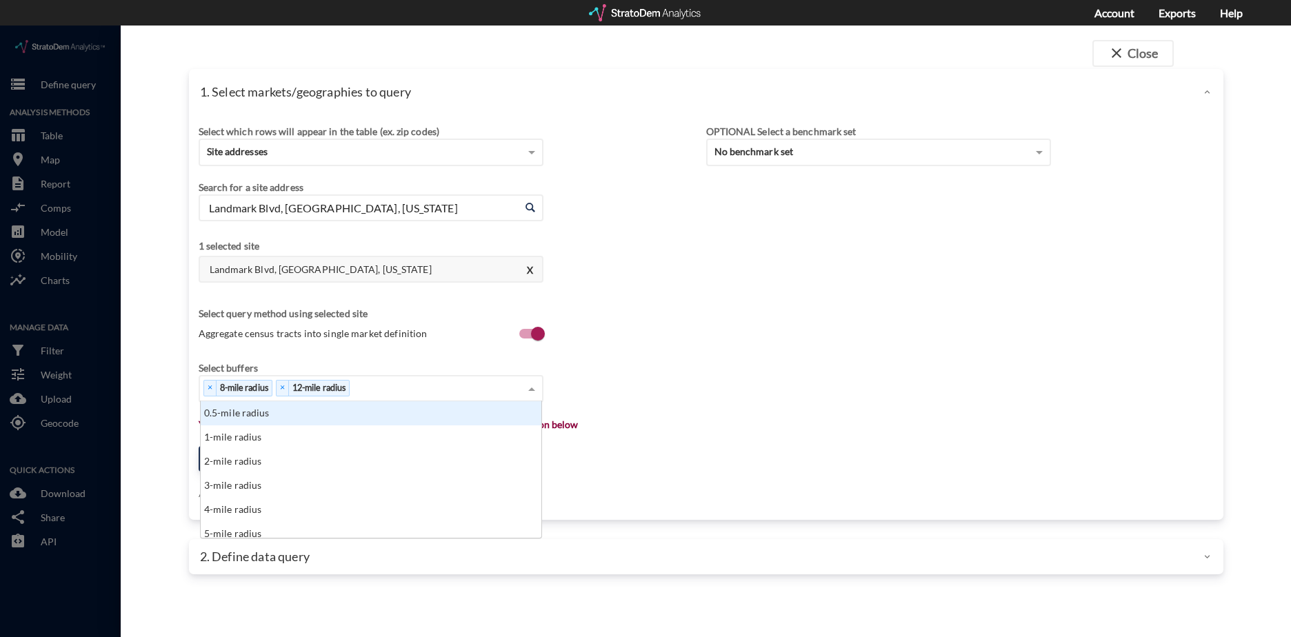
click div "× 8-mile radius × 12-mile radius"
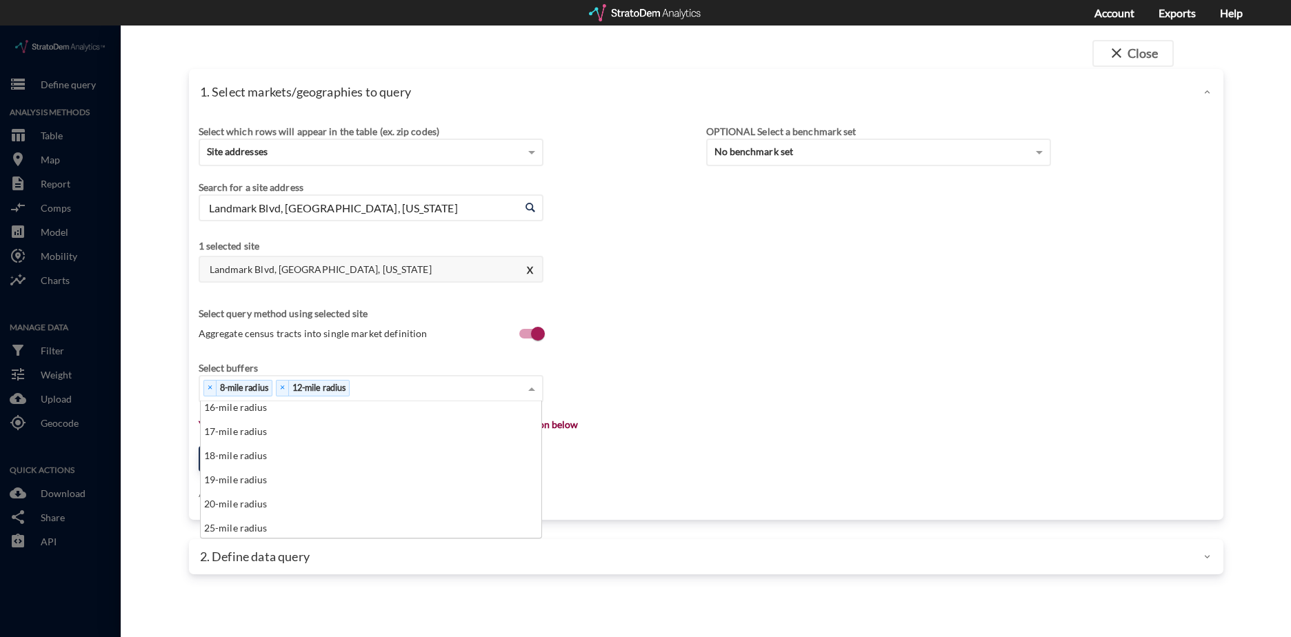
scroll to position [345, 0]
click div "20-mile radius"
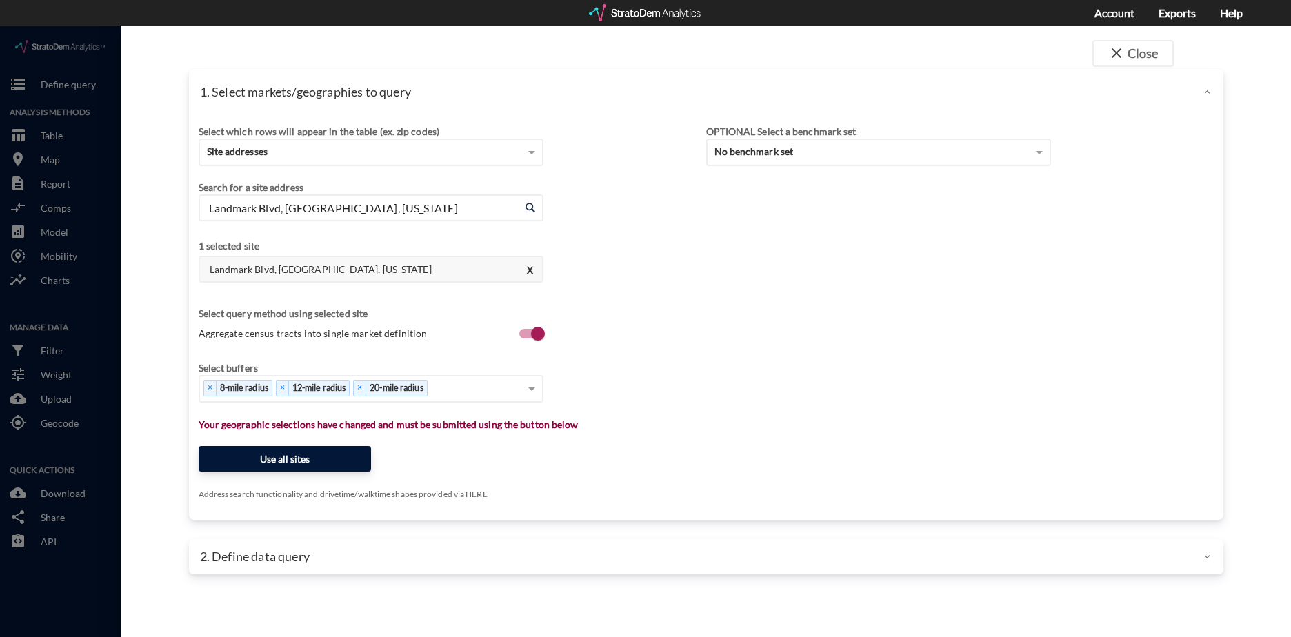
click button "Use all sites"
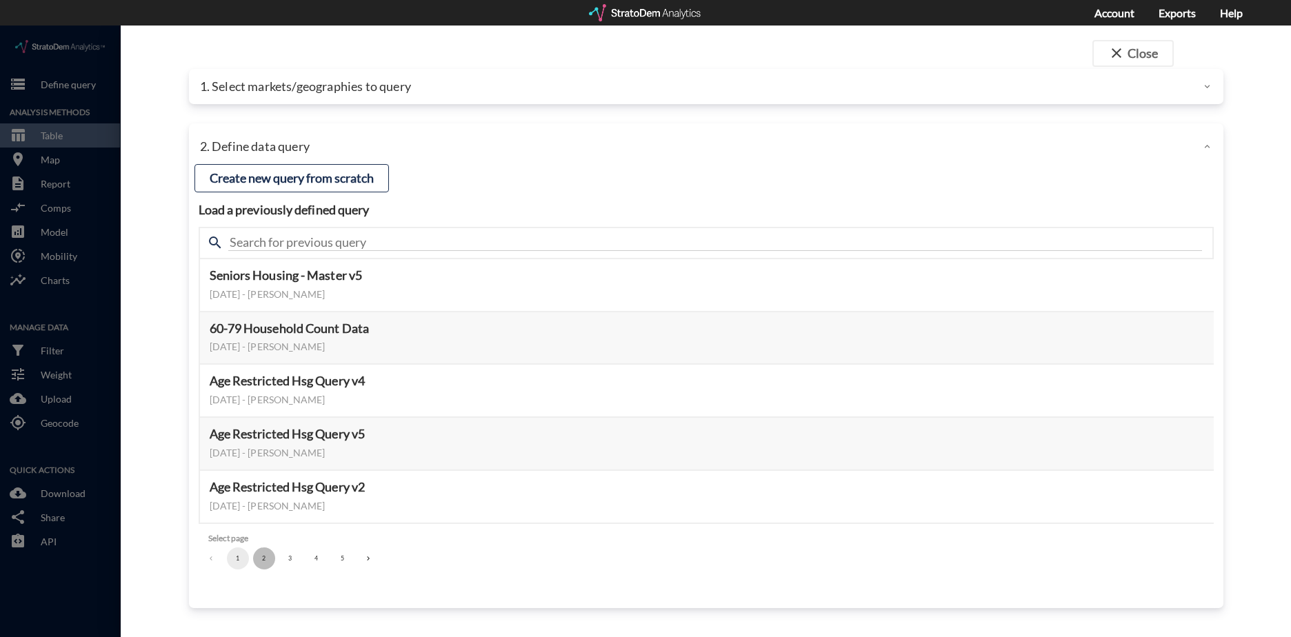
click button "2"
click button "3"
click button "Select this query"
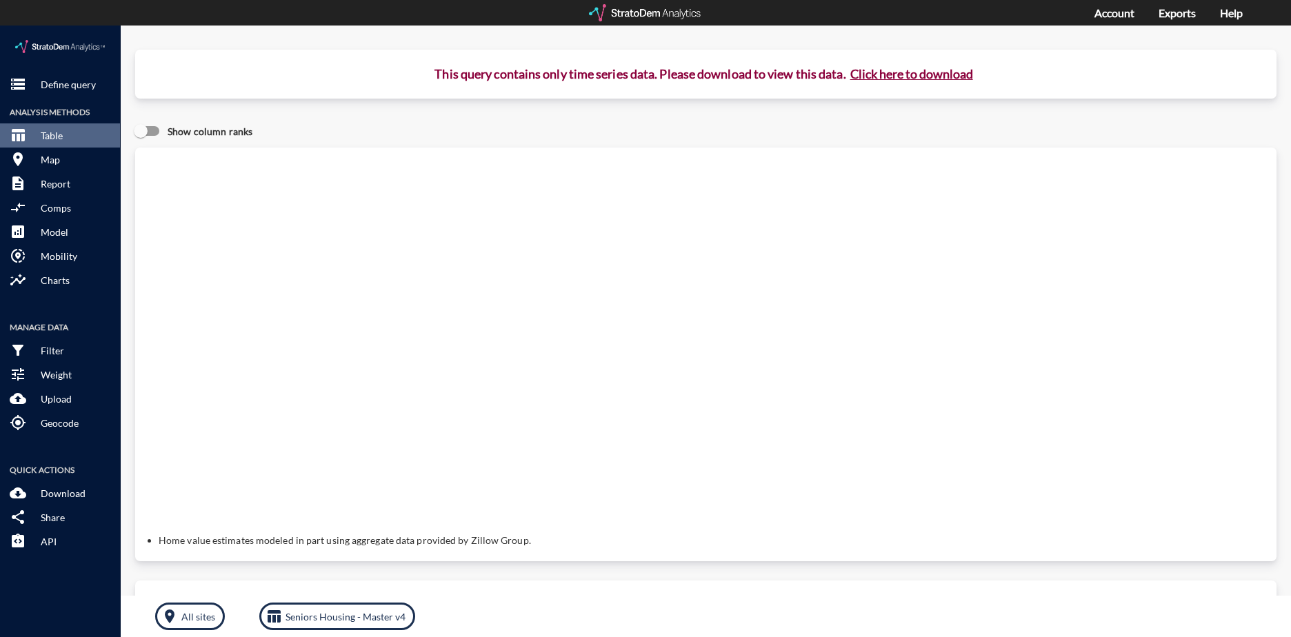
click button "Click here to download"
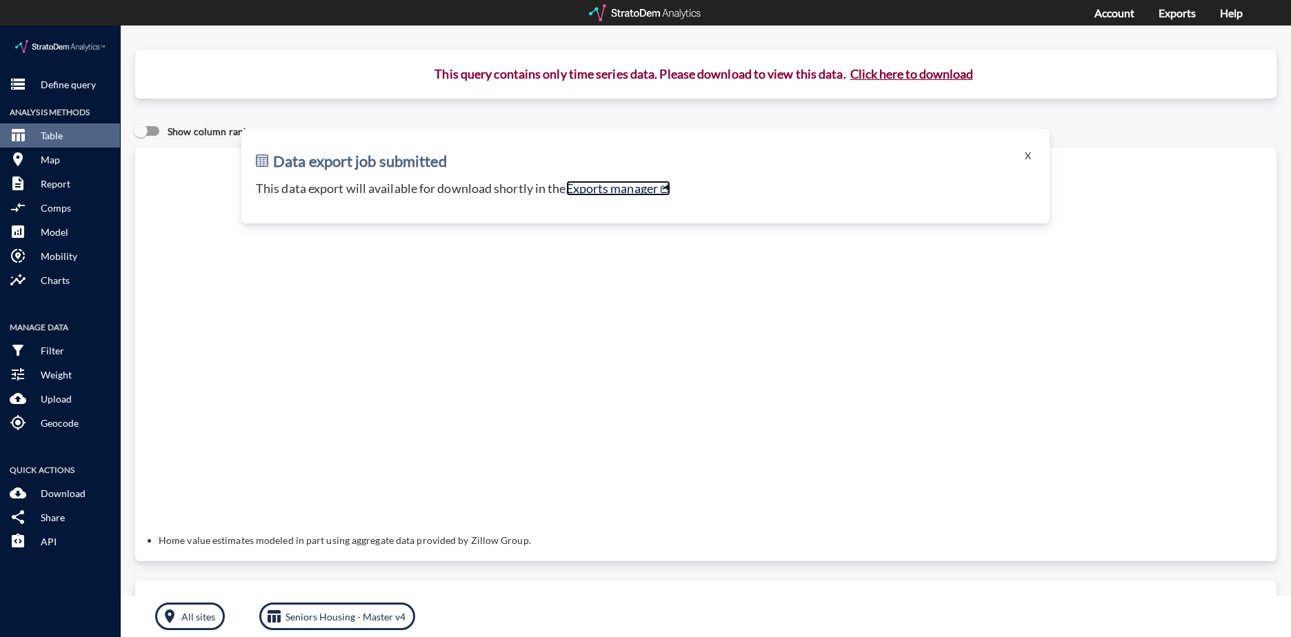
click link "Exports manager"
click button "storage Define query"
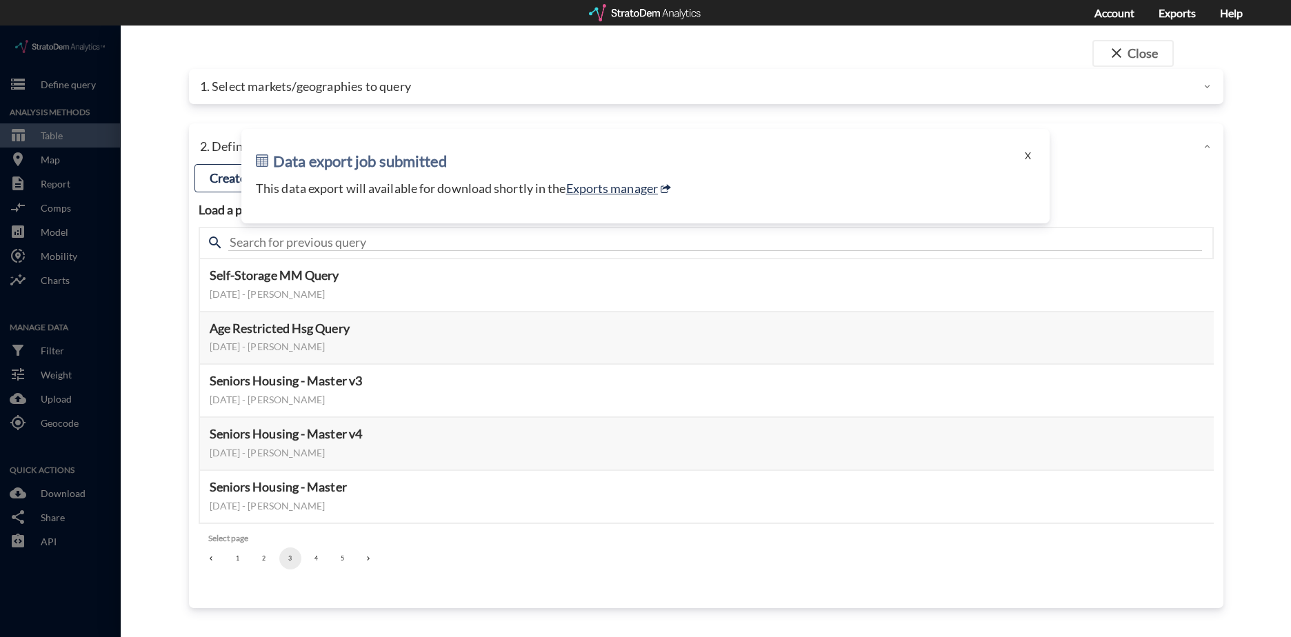
click div "close Close 1. Select markets/geographies to query Select which rows will appea…"
click div "1. Select markets/geographies to query"
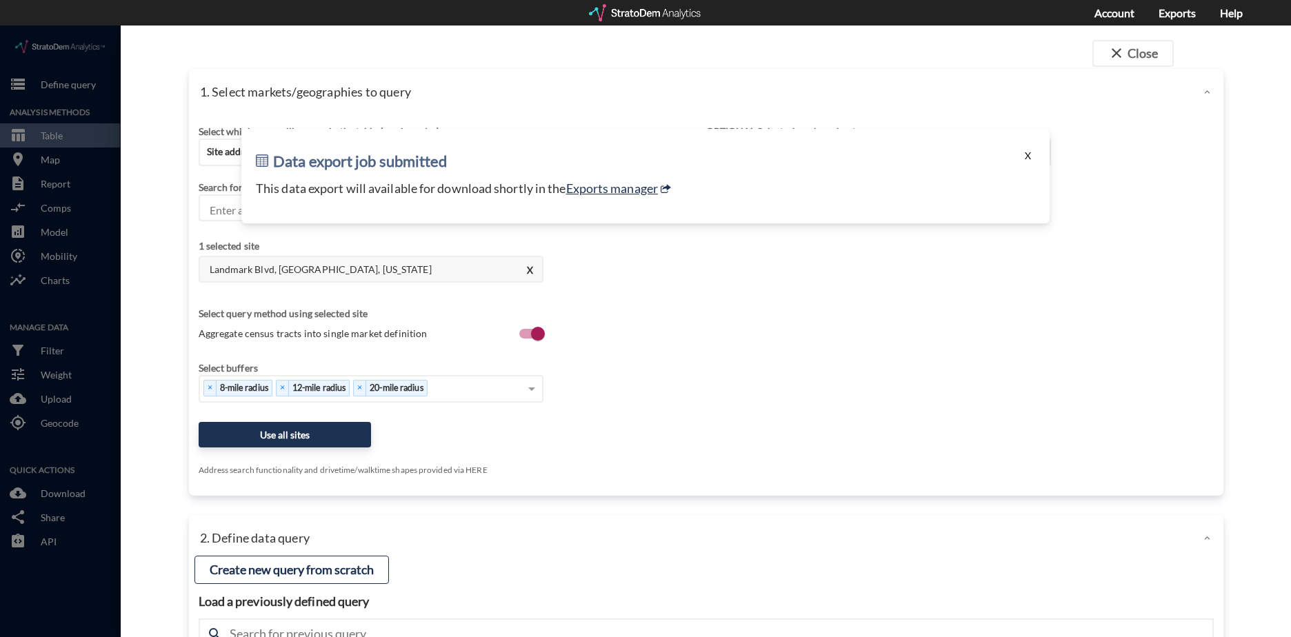
click button "X"
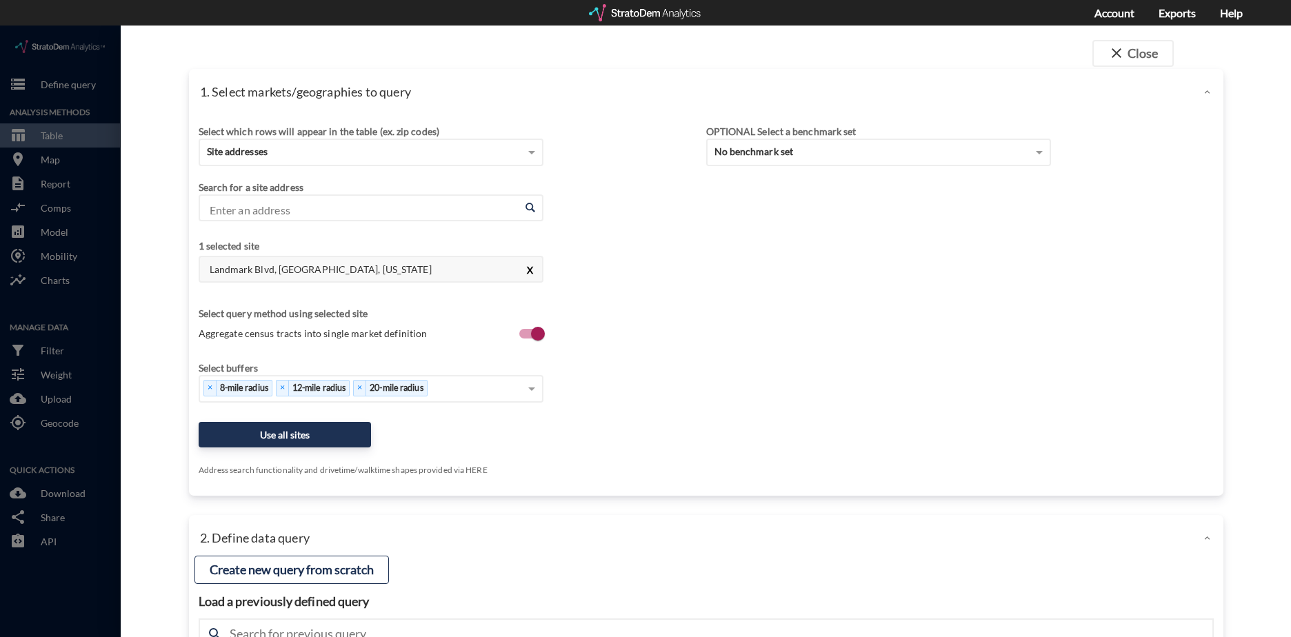
click button "X"
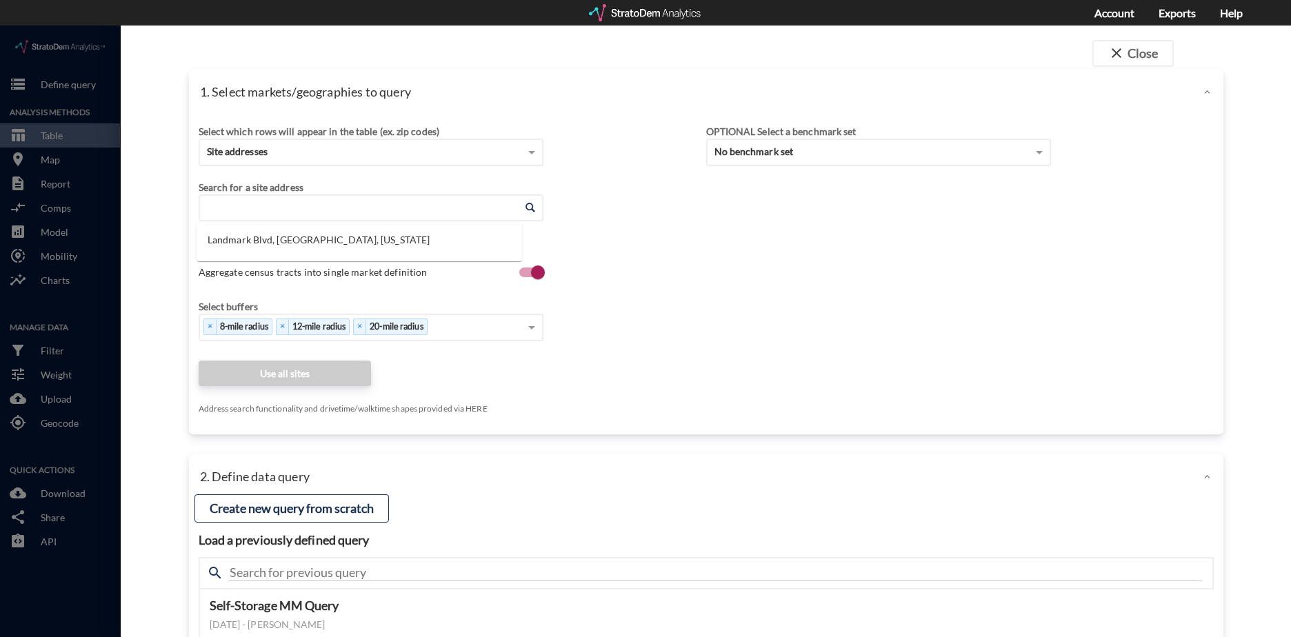
paste input "1600 Bethany Rd, Madison, GA 30650"
click li "1600 Bethany Rd, Madison, Georgia"
type input "1600 Bethany Rd, Madison, Georgia"
click div "Select which rows will appear in the table (ex. zip codes) Site addresses Selec…"
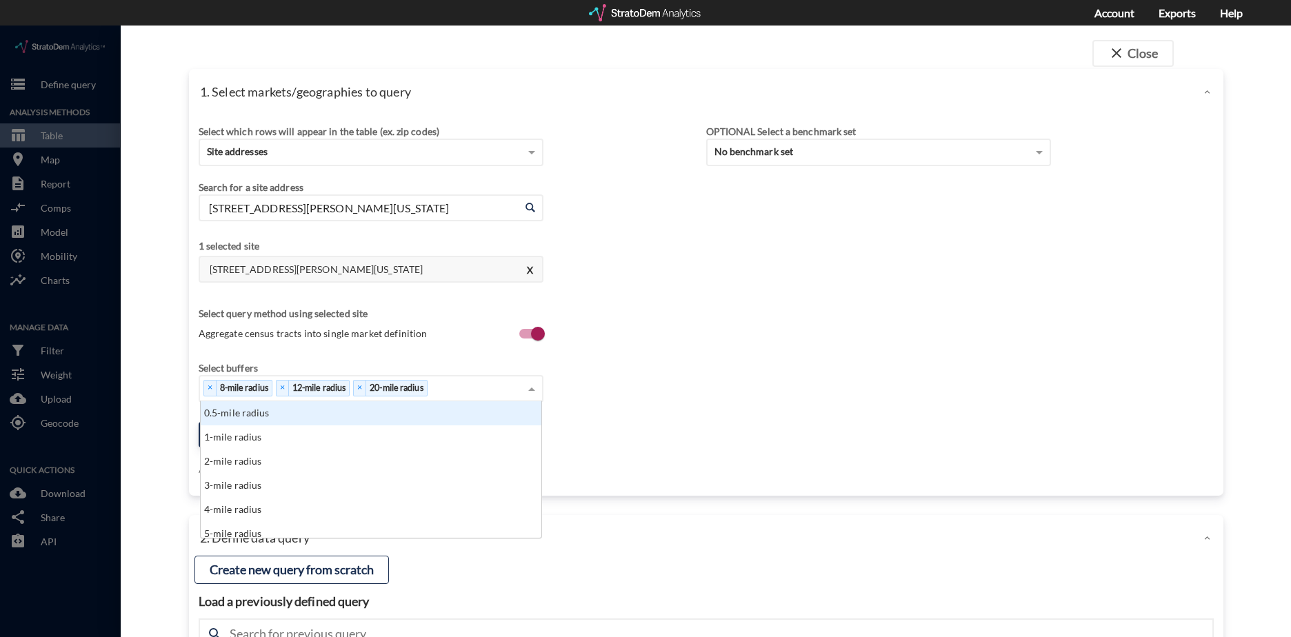
scroll to position [126, 333]
drag, startPoint x: 485, startPoint y: 364, endPoint x: 155, endPoint y: 331, distance: 331.4
click div "close Close 1. Select markets/geographies to query Select which rows will appea…"
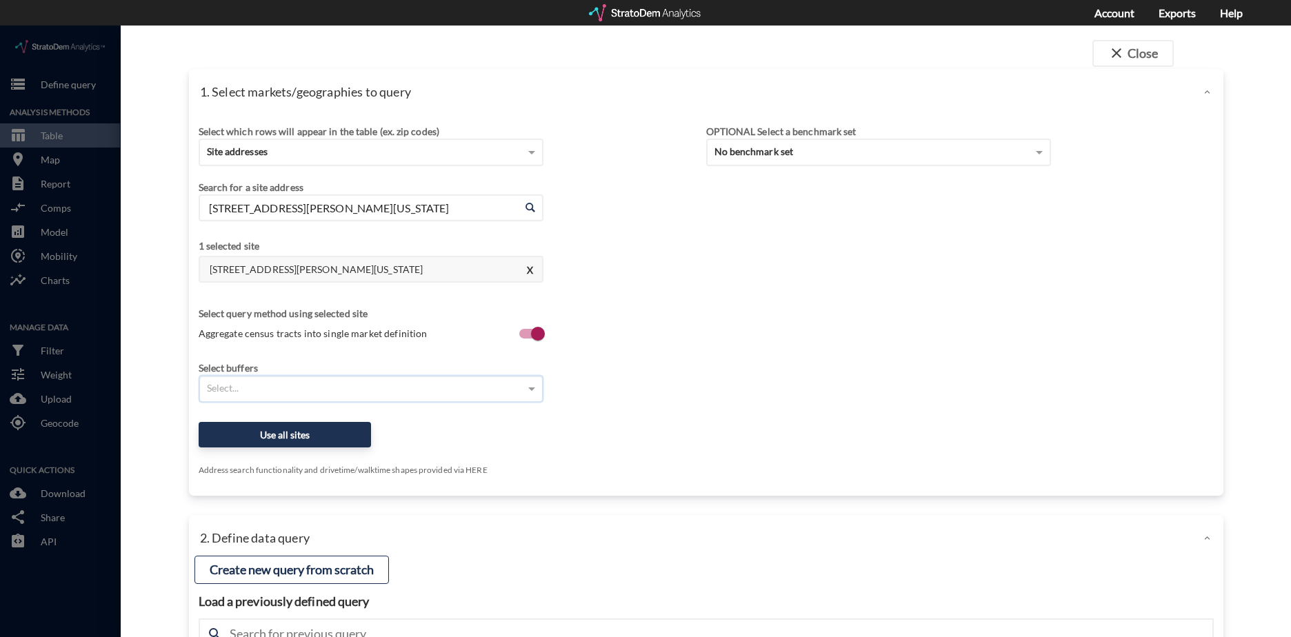
click div "Select..."
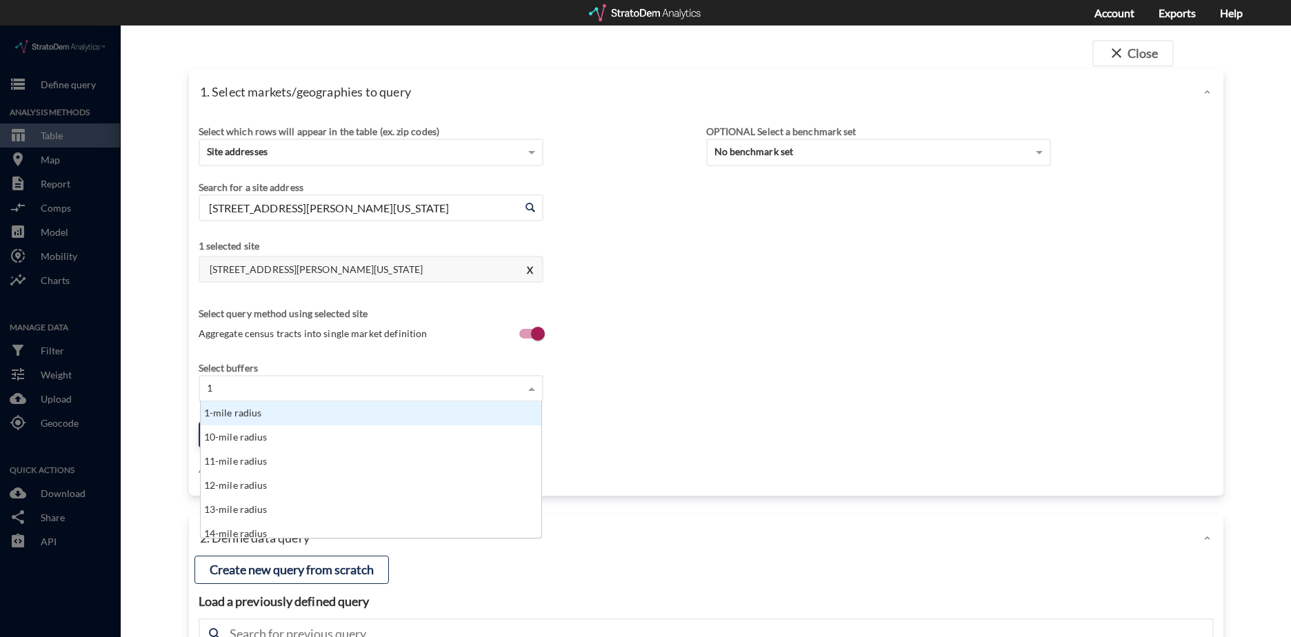
type input "10"
click div "10-mile radius"
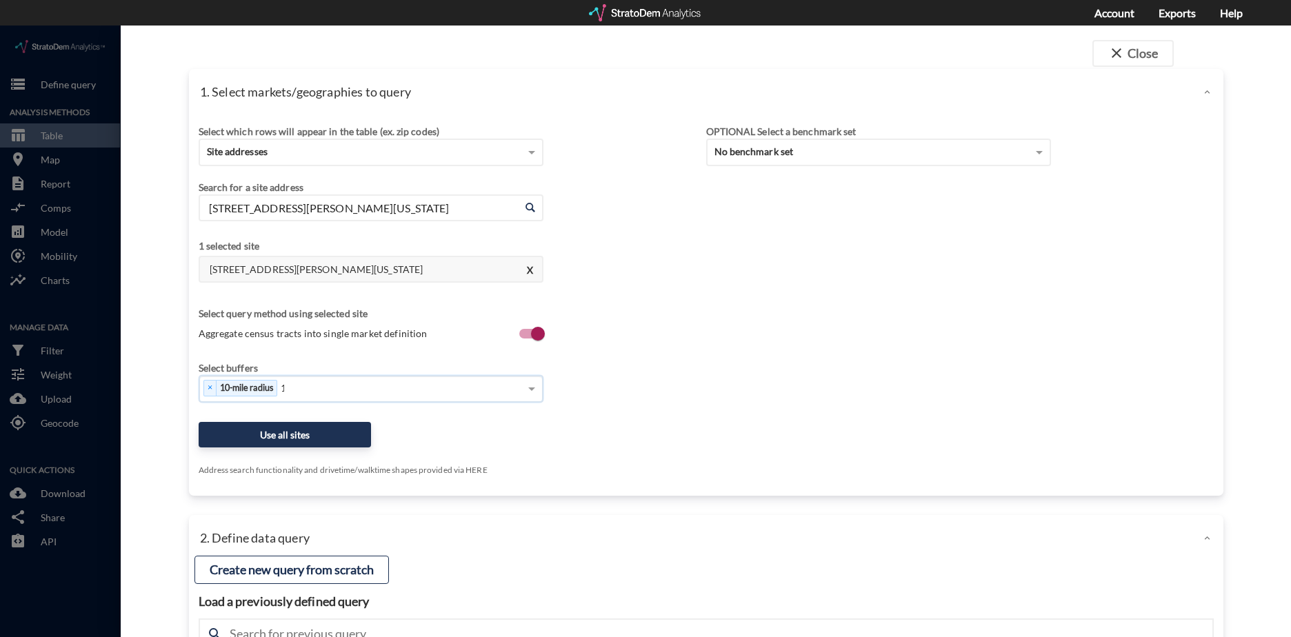
type input "14"
click div "14-mile radius"
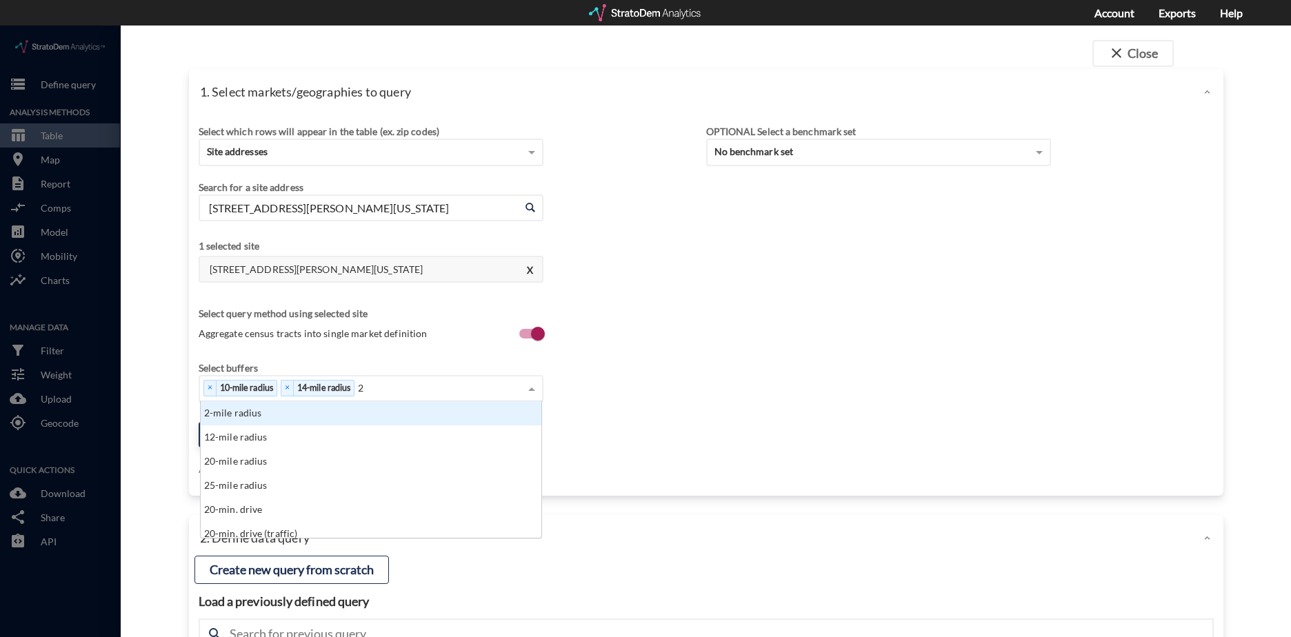
scroll to position [11, 9]
type input "25"
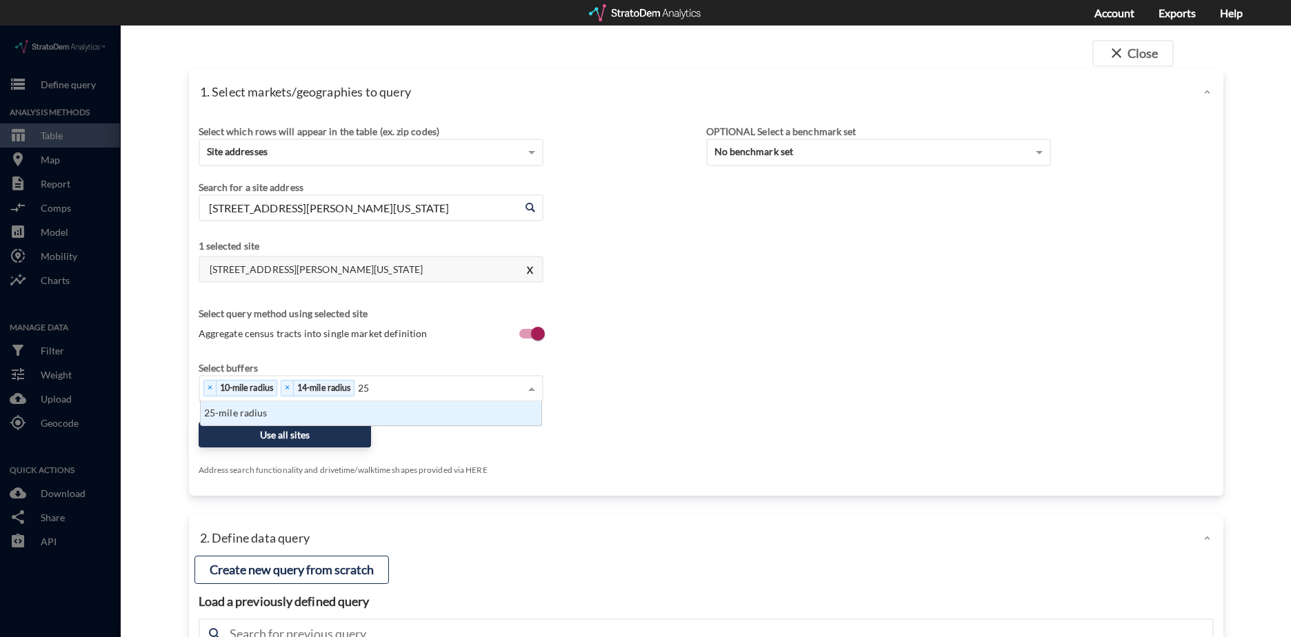
click div "25-mile radius"
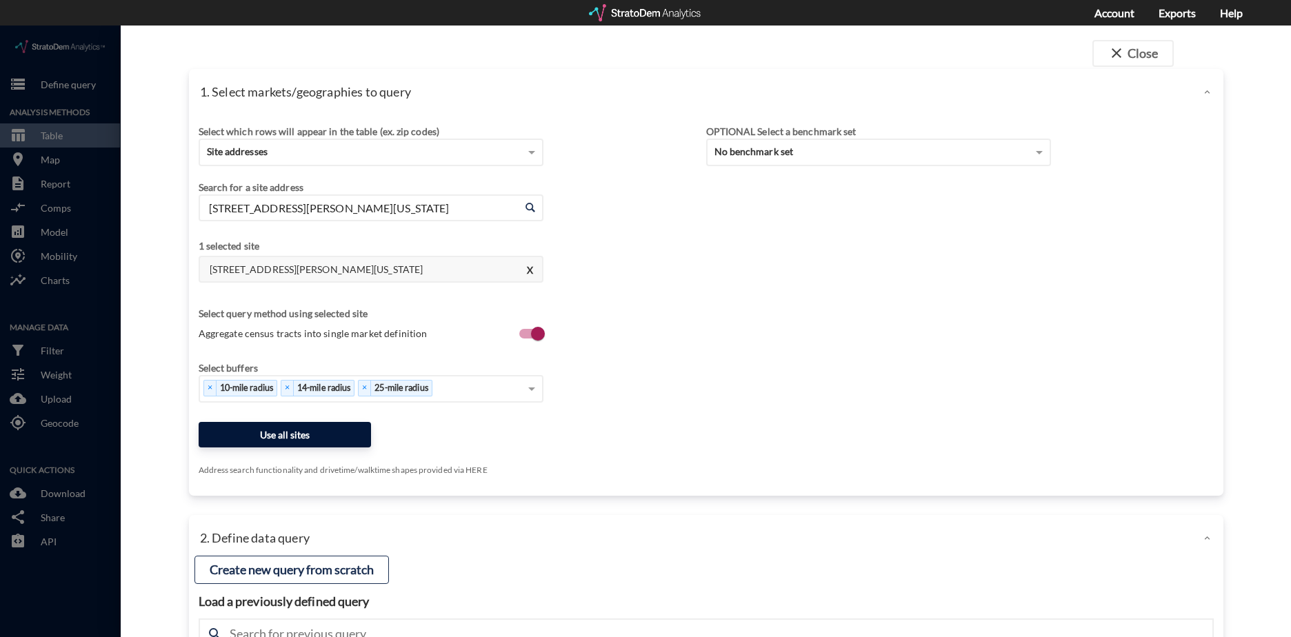
click button "Use all sites"
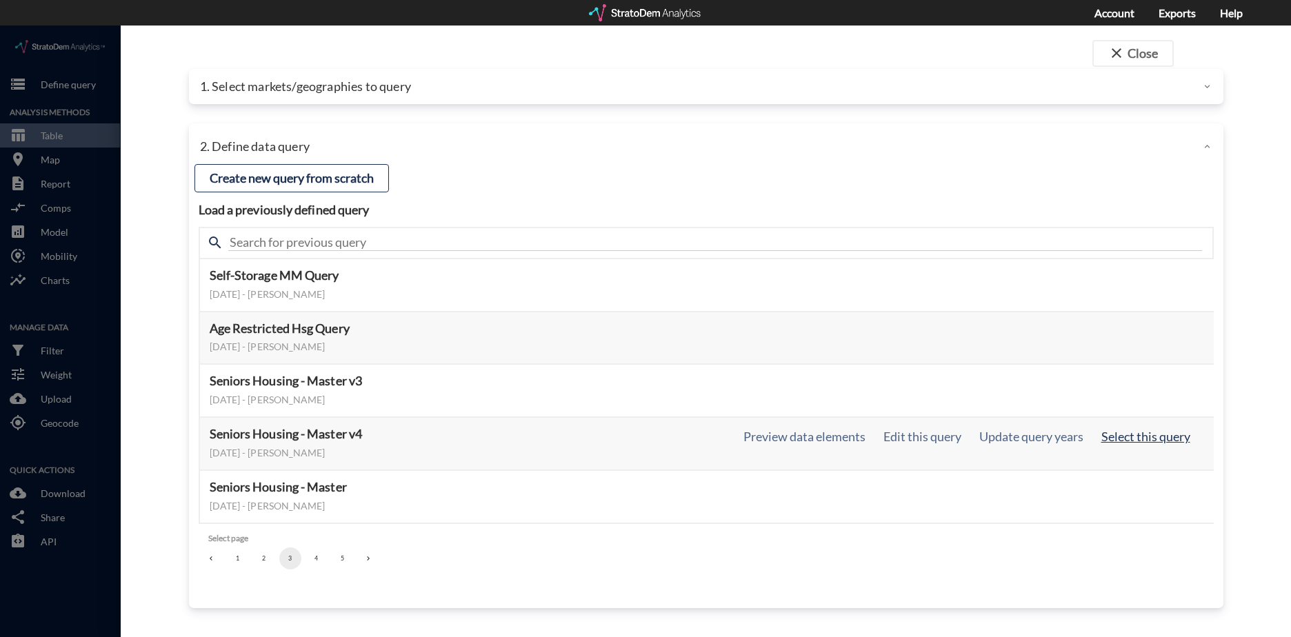
click button "Select this query"
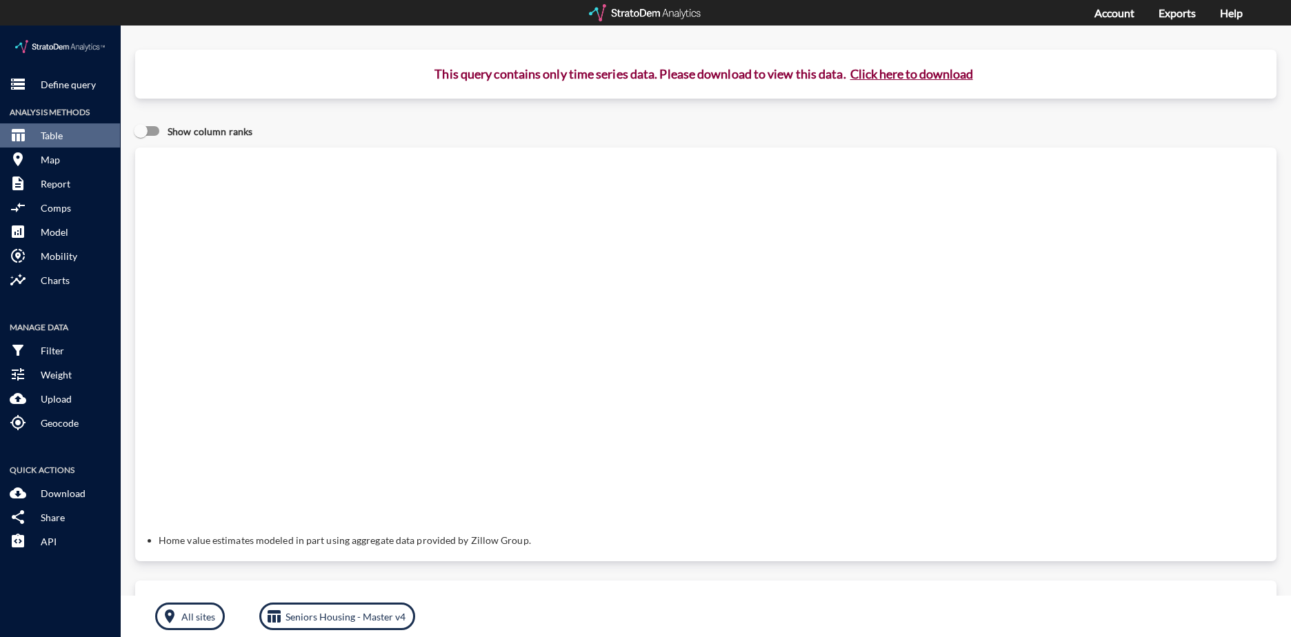
click button "Click here to download"
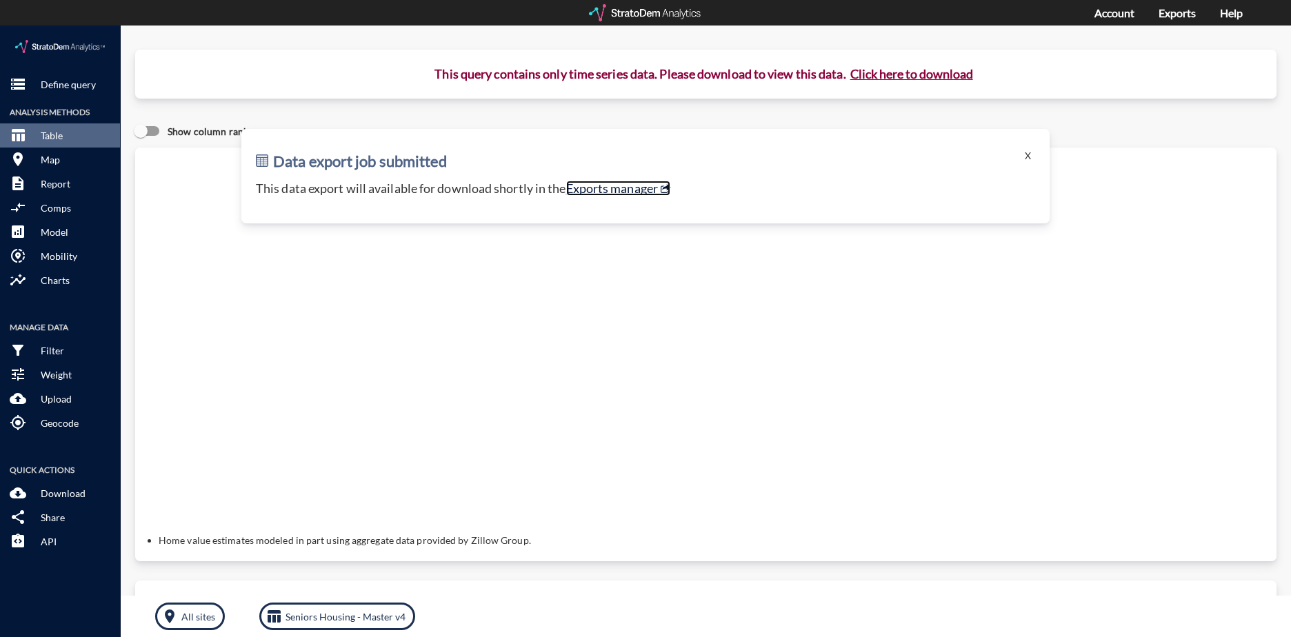
click link "Exports manager"
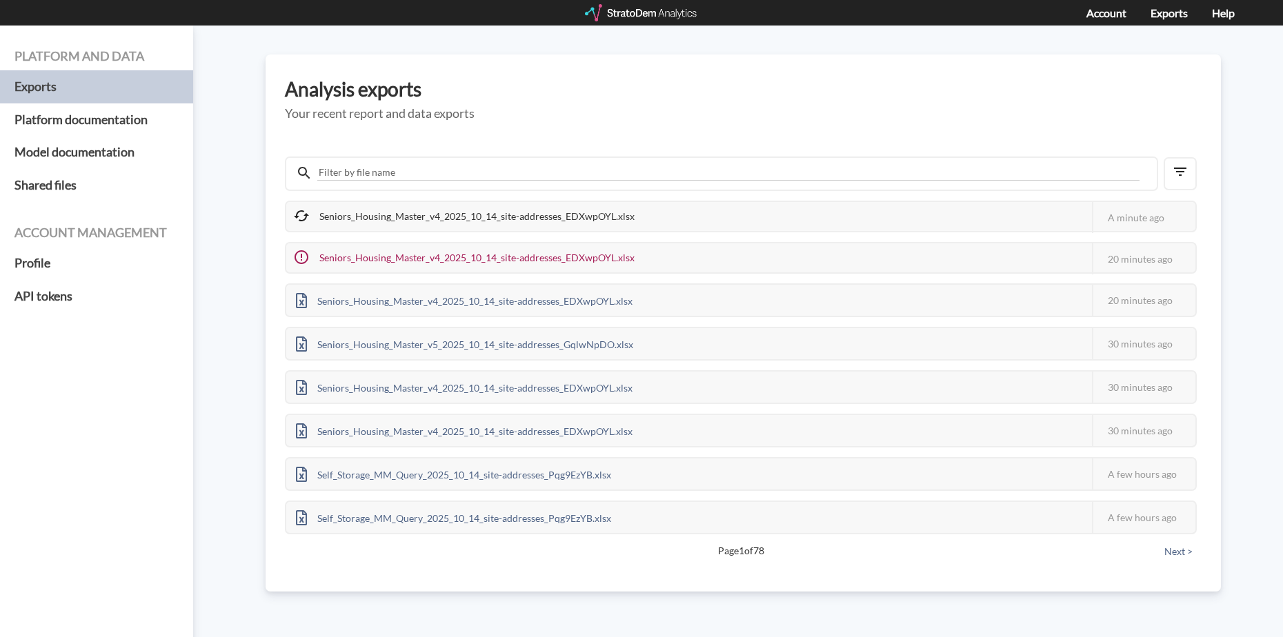
click at [460, 218] on div "Seniors_Housing_Master_v4_2025_10_14_site-addresses_EDXwpOYL.xlsx" at bounding box center [465, 216] width 358 height 29
click at [466, 221] on div "Seniors_Housing_Master_v4_2025_10_14_site-addresses_EDXwpOYL.xlsx" at bounding box center [464, 217] width 356 height 31
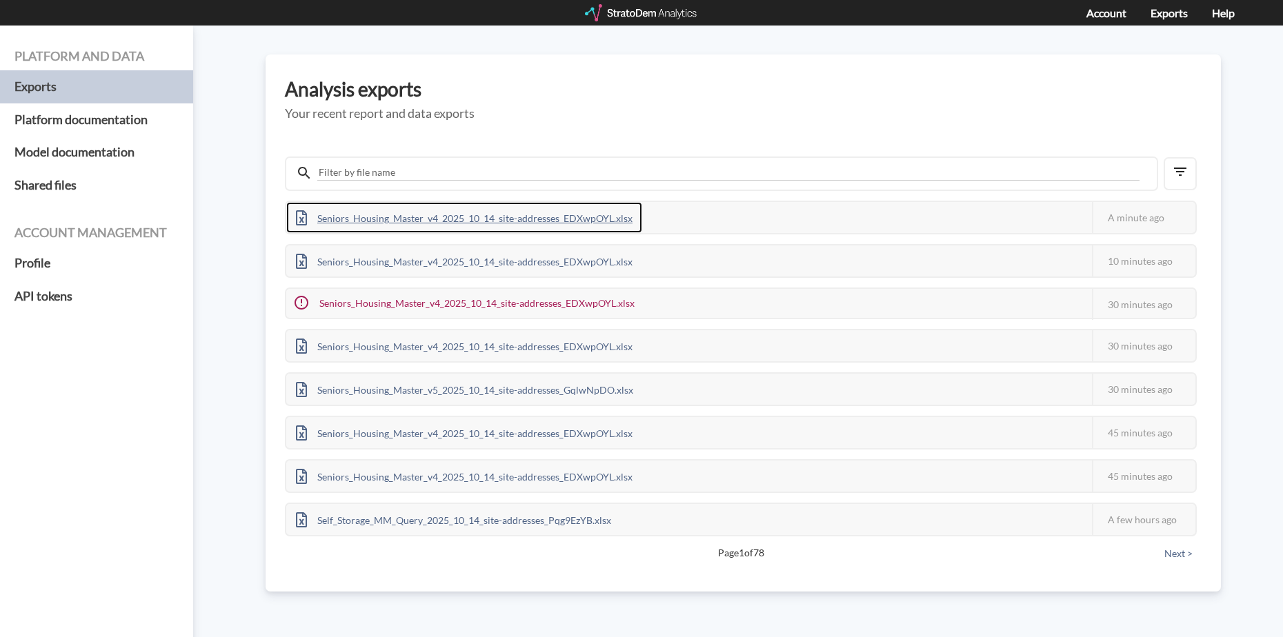
click at [603, 214] on div "Seniors_Housing_Master_v4_2025_10_14_site-addresses_EDXwpOYL.xlsx" at bounding box center [464, 217] width 356 height 31
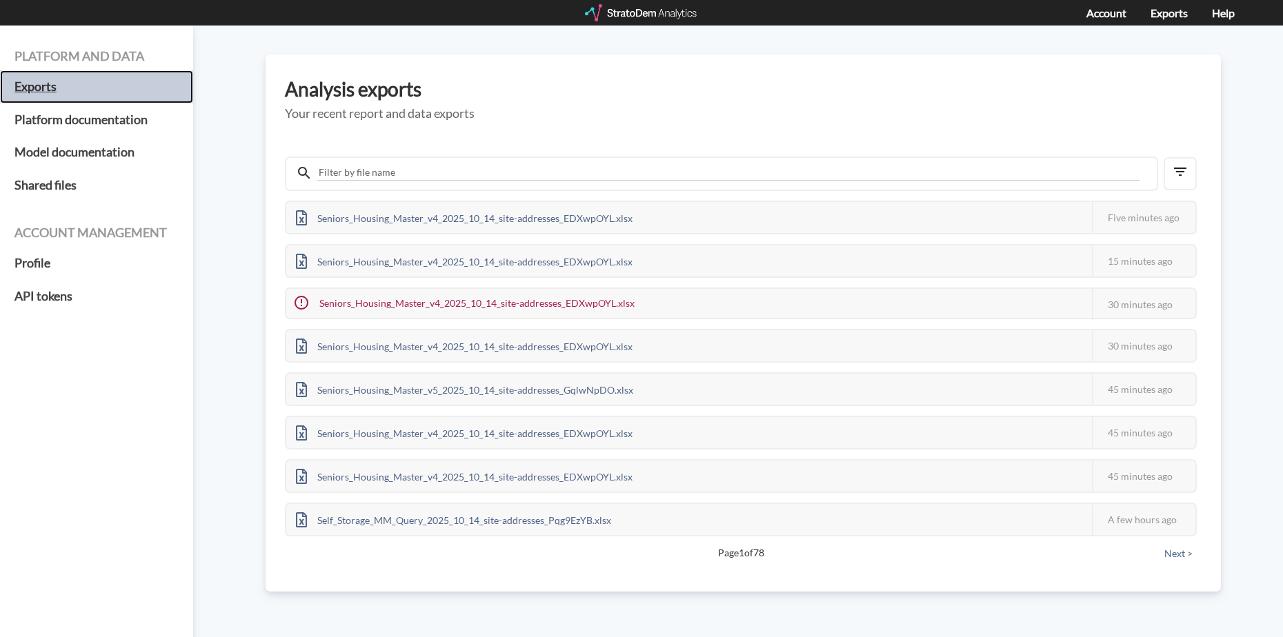
click at [66, 84] on h5 "Exports" at bounding box center [96, 86] width 193 height 33
click at [637, 13] on div at bounding box center [642, 12] width 114 height 17
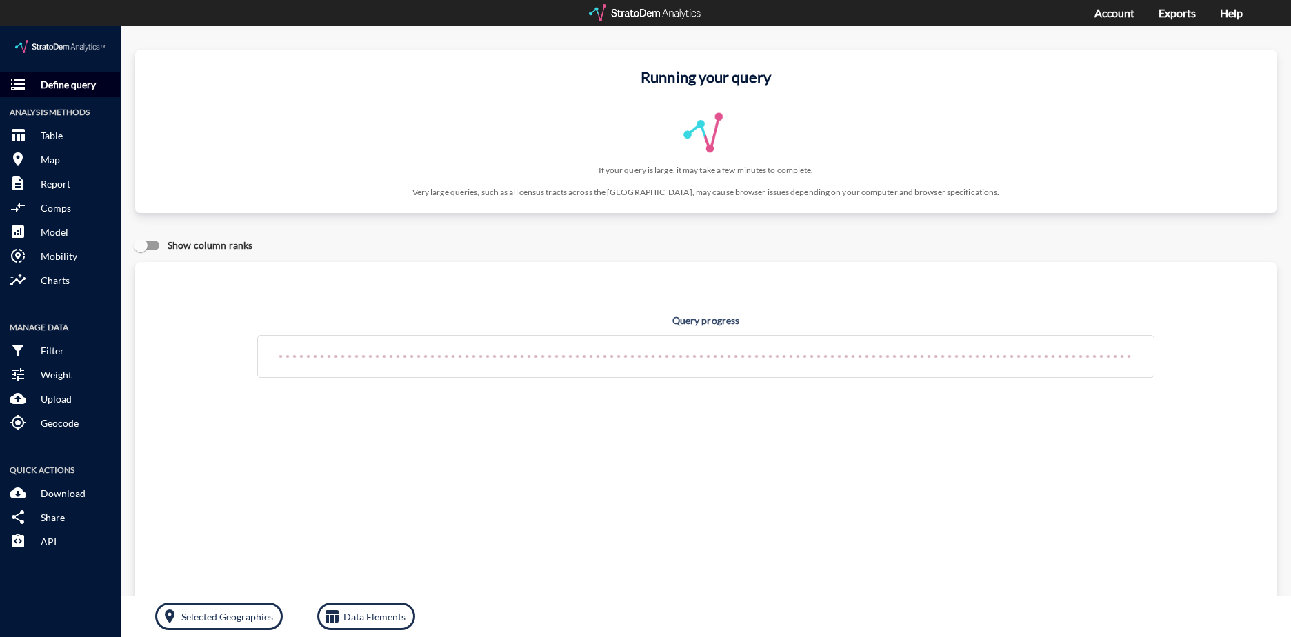
click p "Define query"
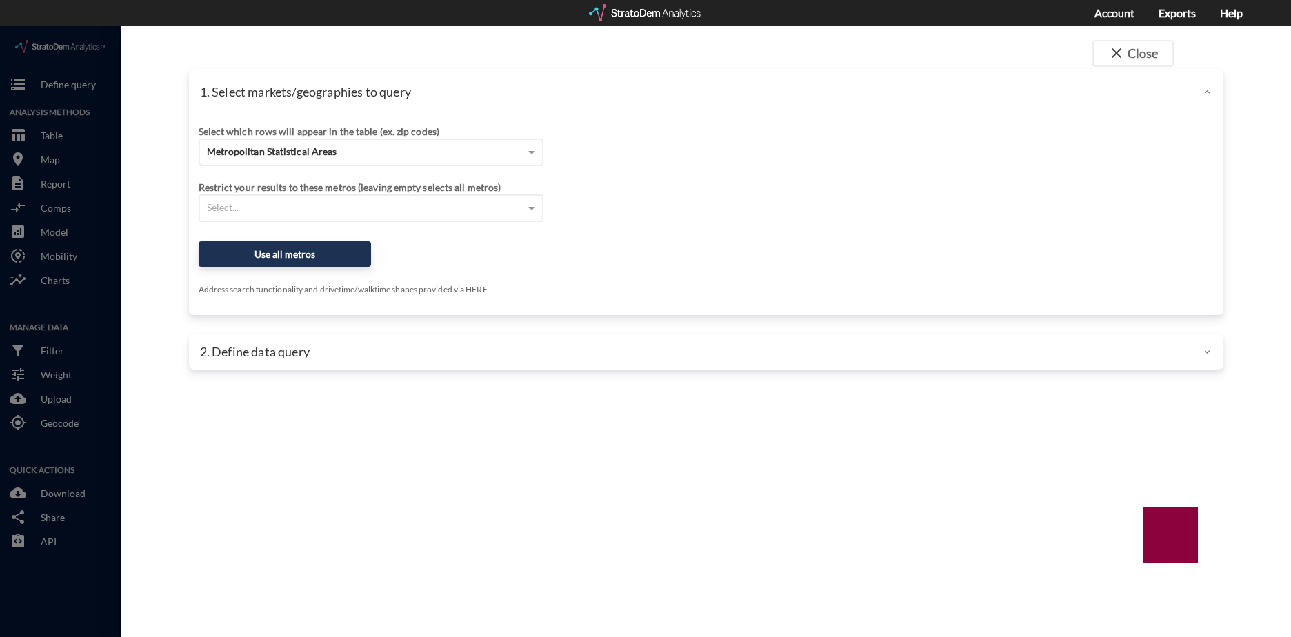
click span "Metropolitan Statistical Areas"
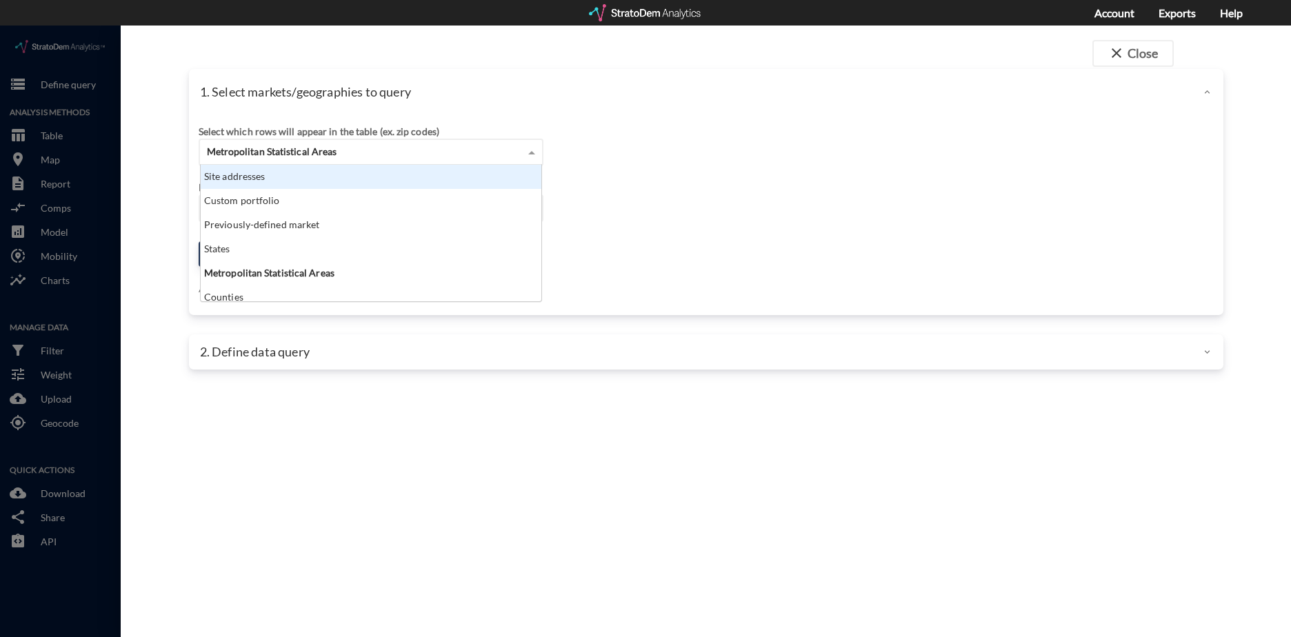
scroll to position [126, 333]
click div "Site addresses"
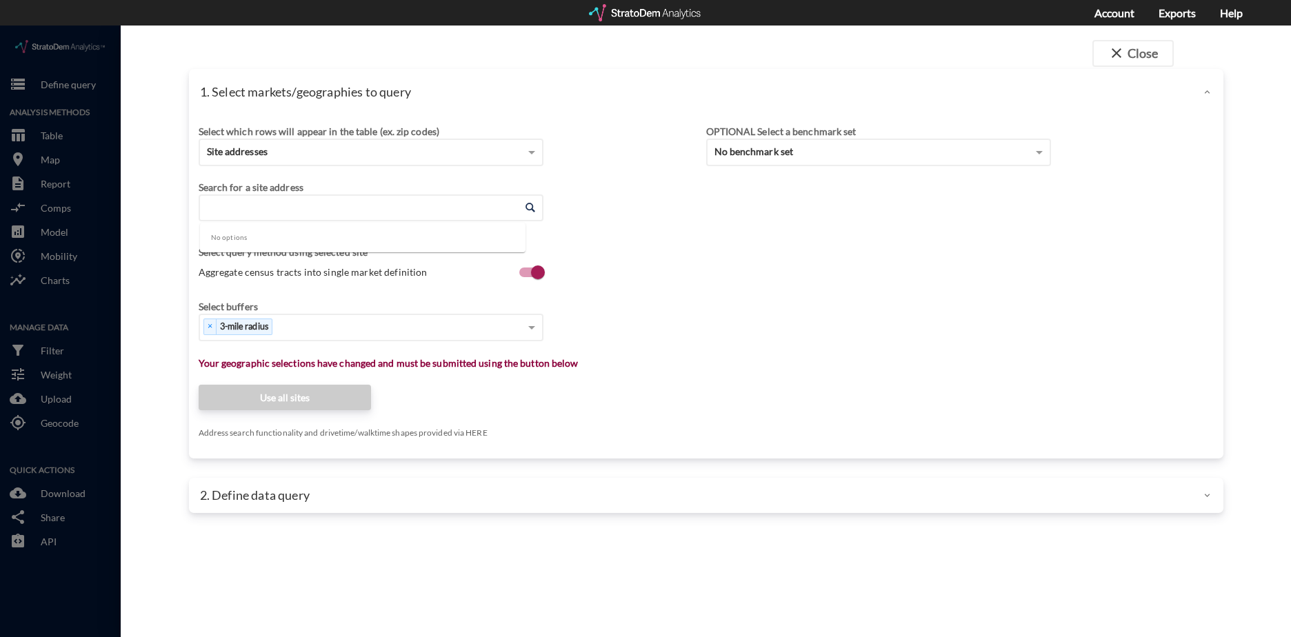
click input "Enter an address"
paste input "22171 Traditions Wy, Athens, AL 35613"
click li "22171 Traditions Way, Athens, Alabama"
type input "22171 Traditions Way, Athens, Alabama"
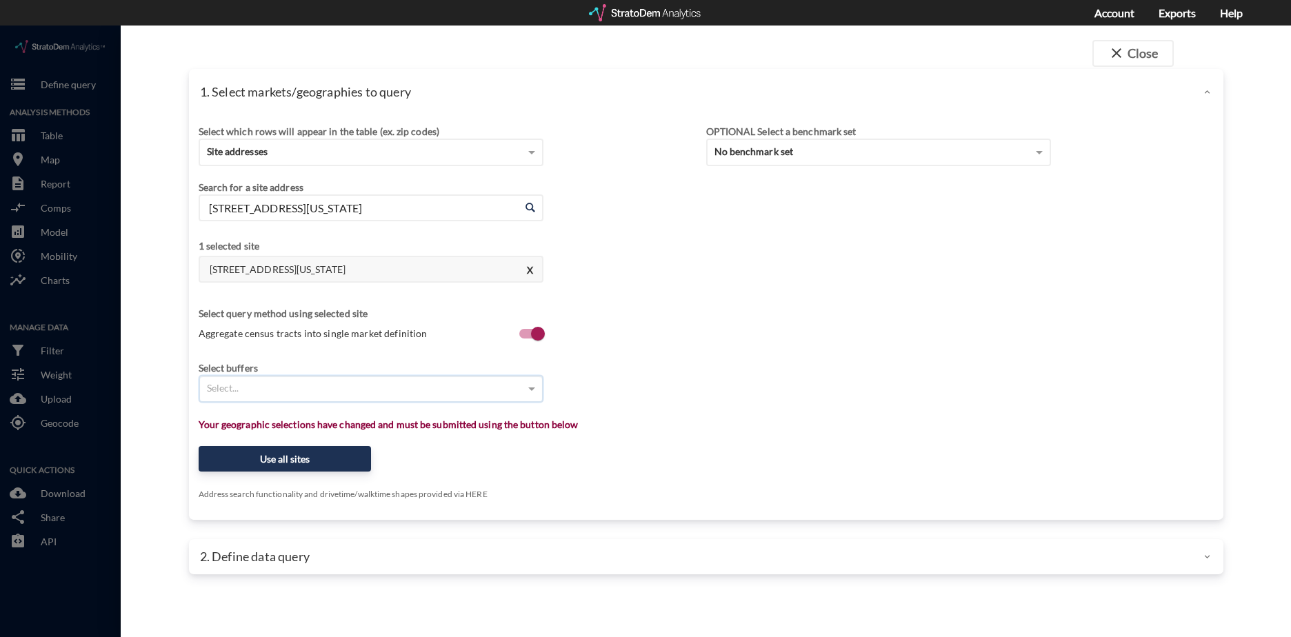
click div "Select..."
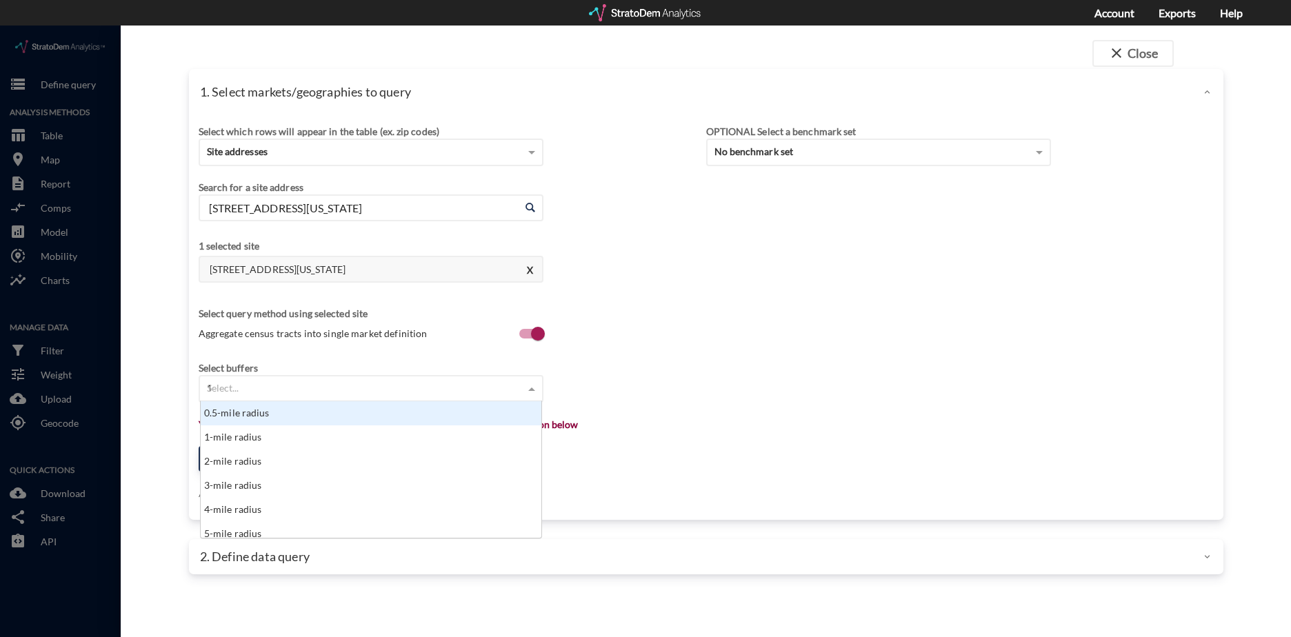
type input "11"
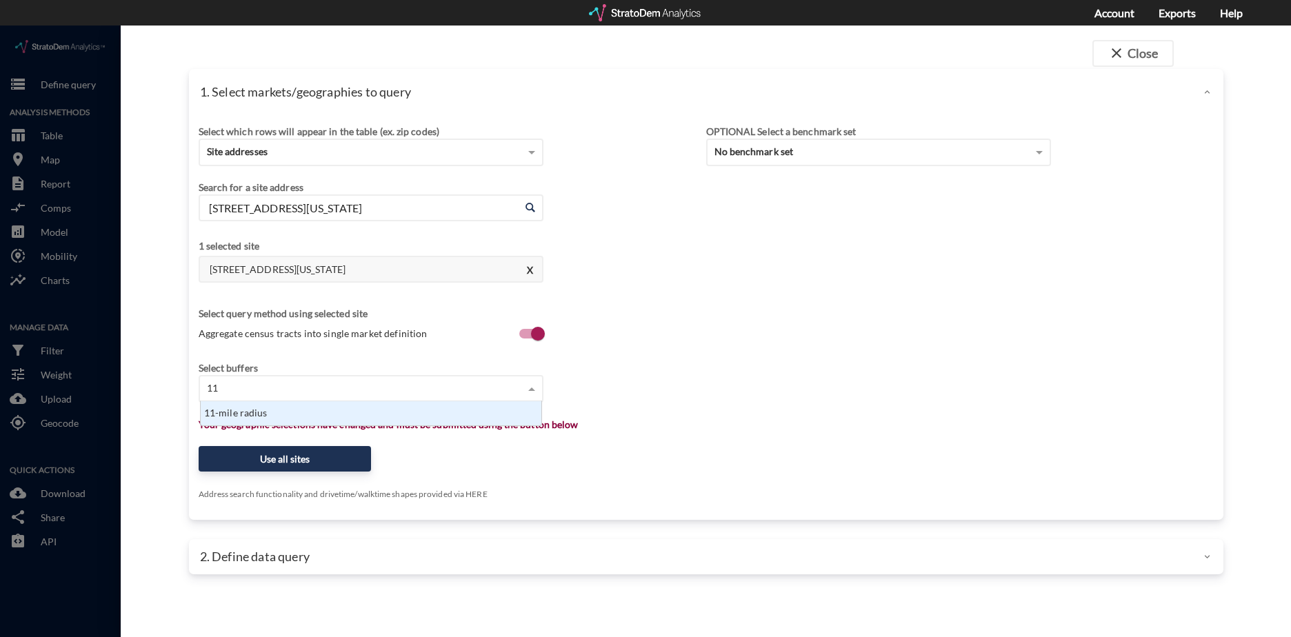
scroll to position [14, 333]
click div "11-mile radius"
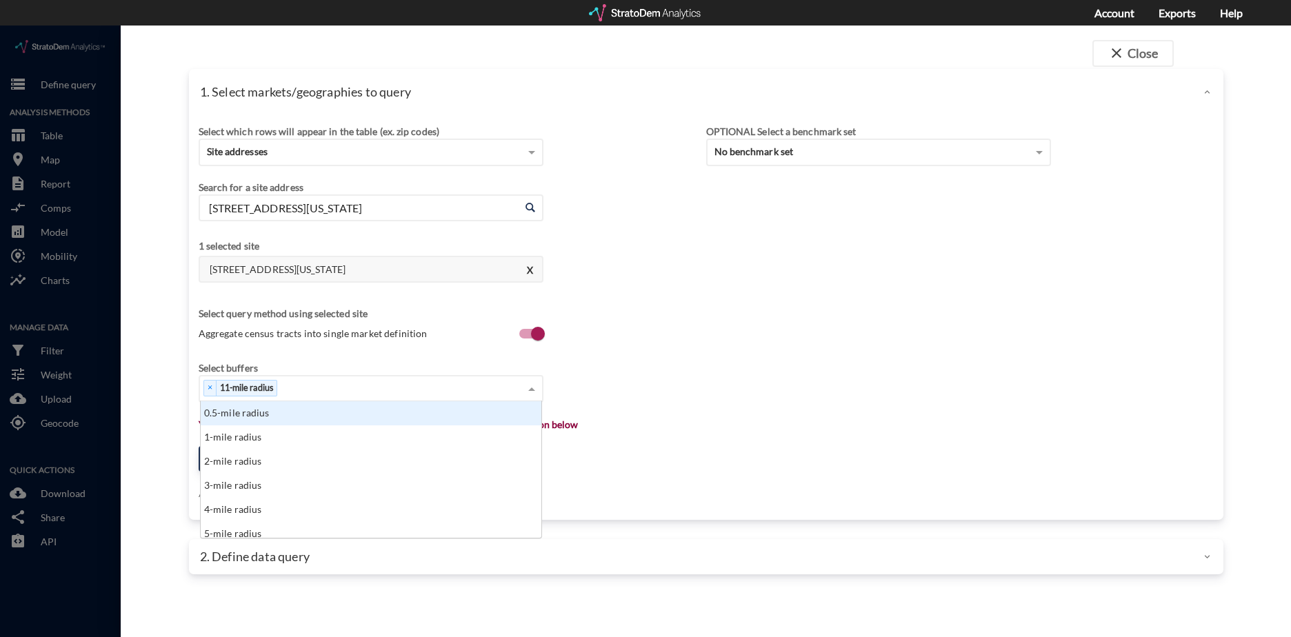
click div "× 11-mile radius"
type input "15"
click div "15-mile radius"
type input "25"
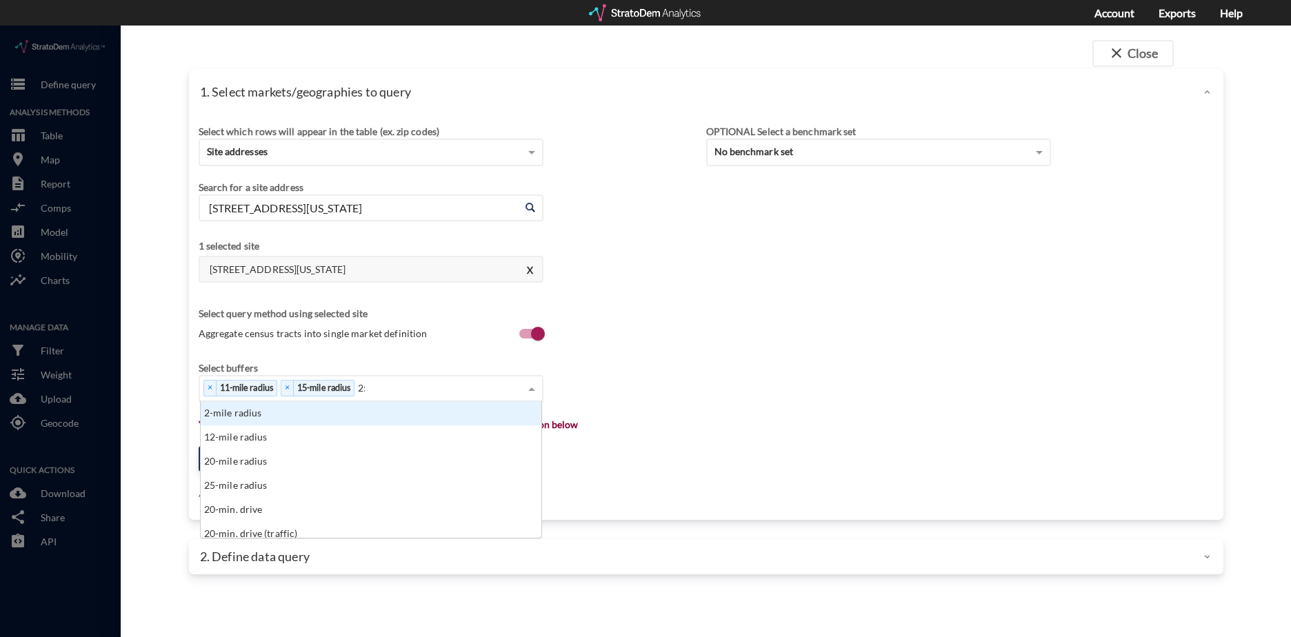
scroll to position [14, 333]
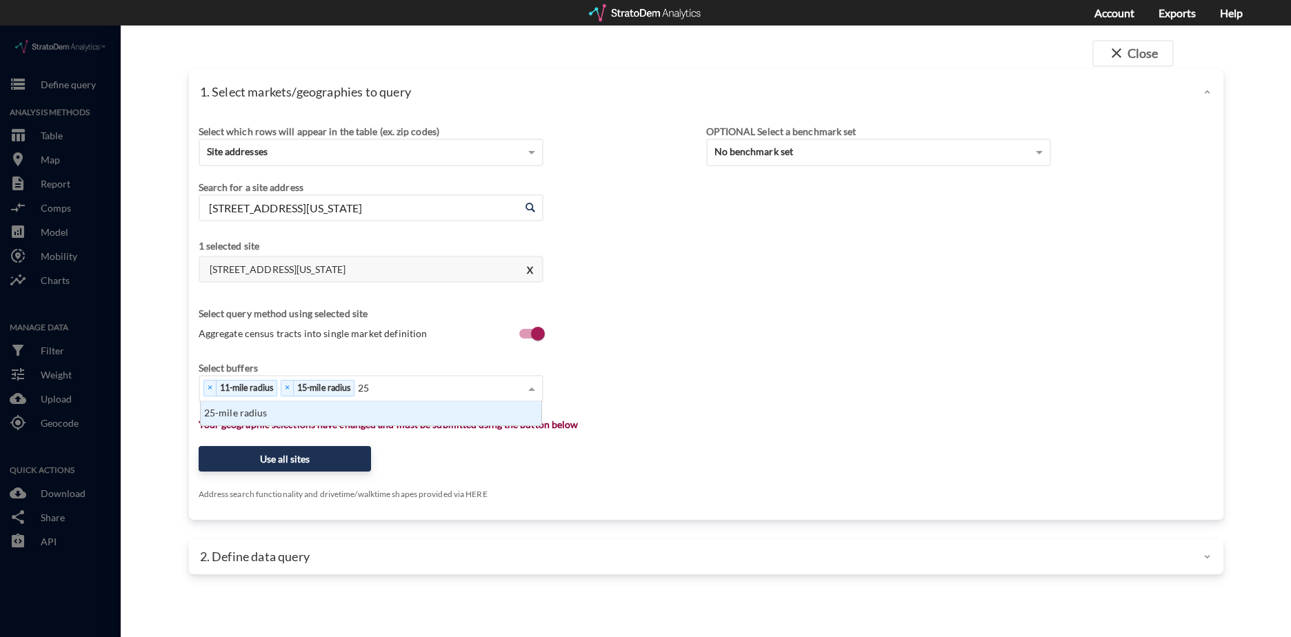
click div "25-mile radius"
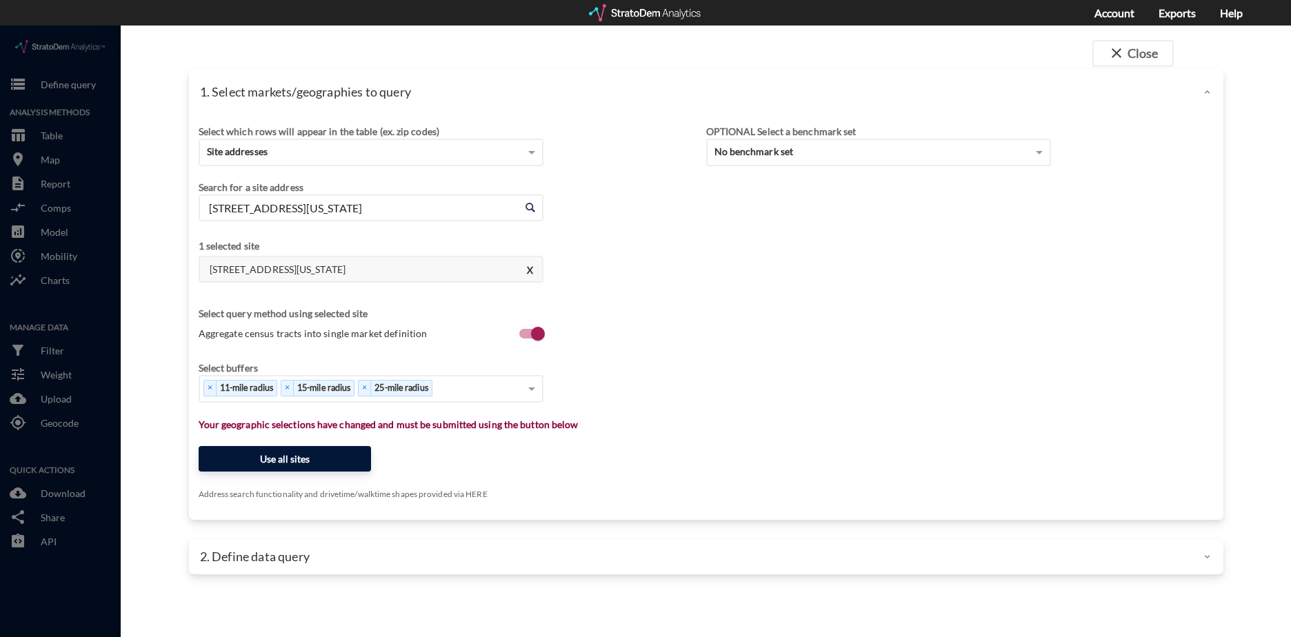
click button "Use all sites"
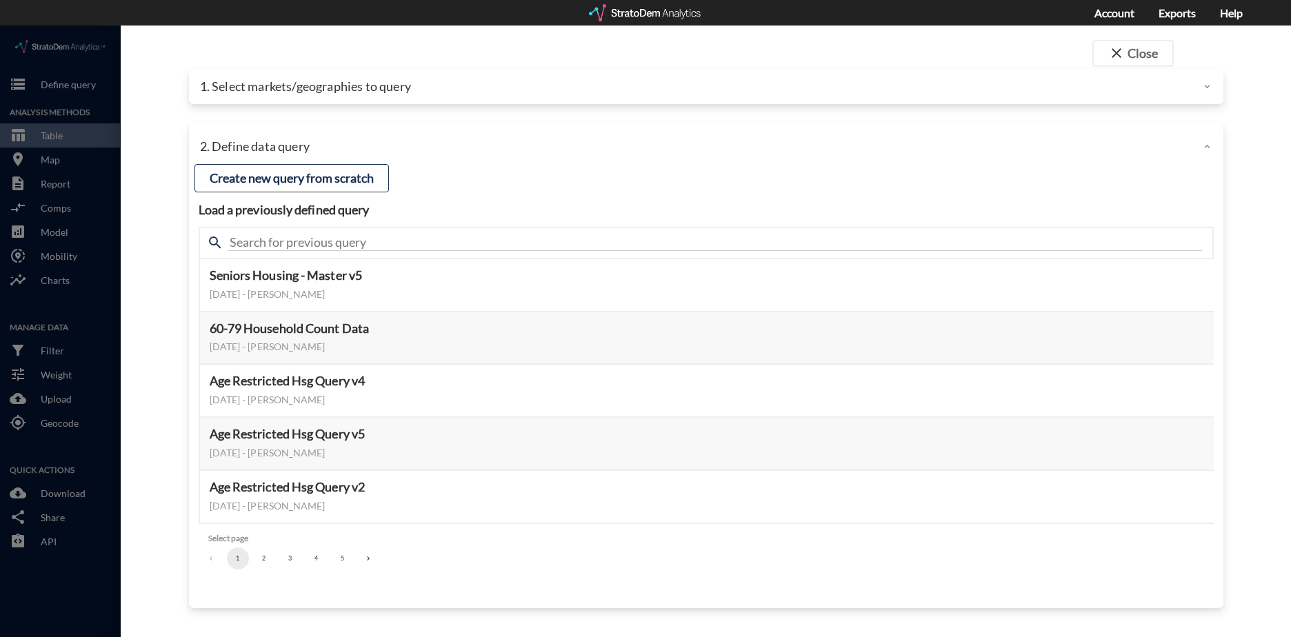
click button "2"
click button "3"
click button "Select this query"
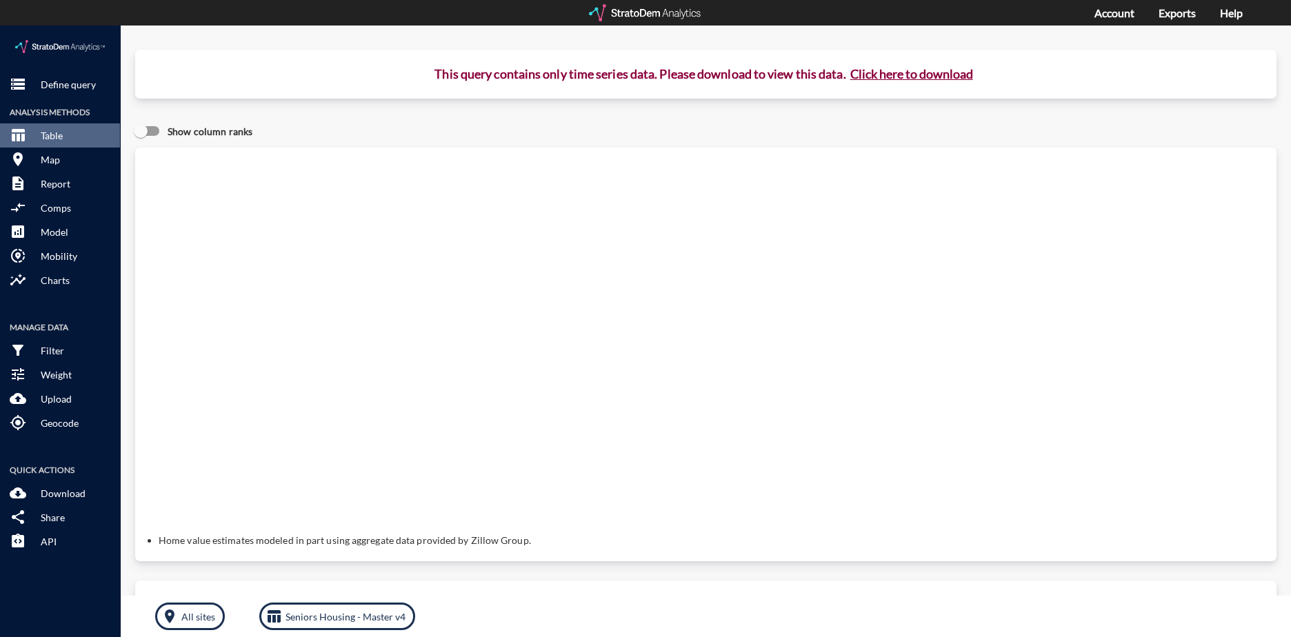
click p "This query contains only time series data. Please download to view this data. C…"
click button "Click here to download"
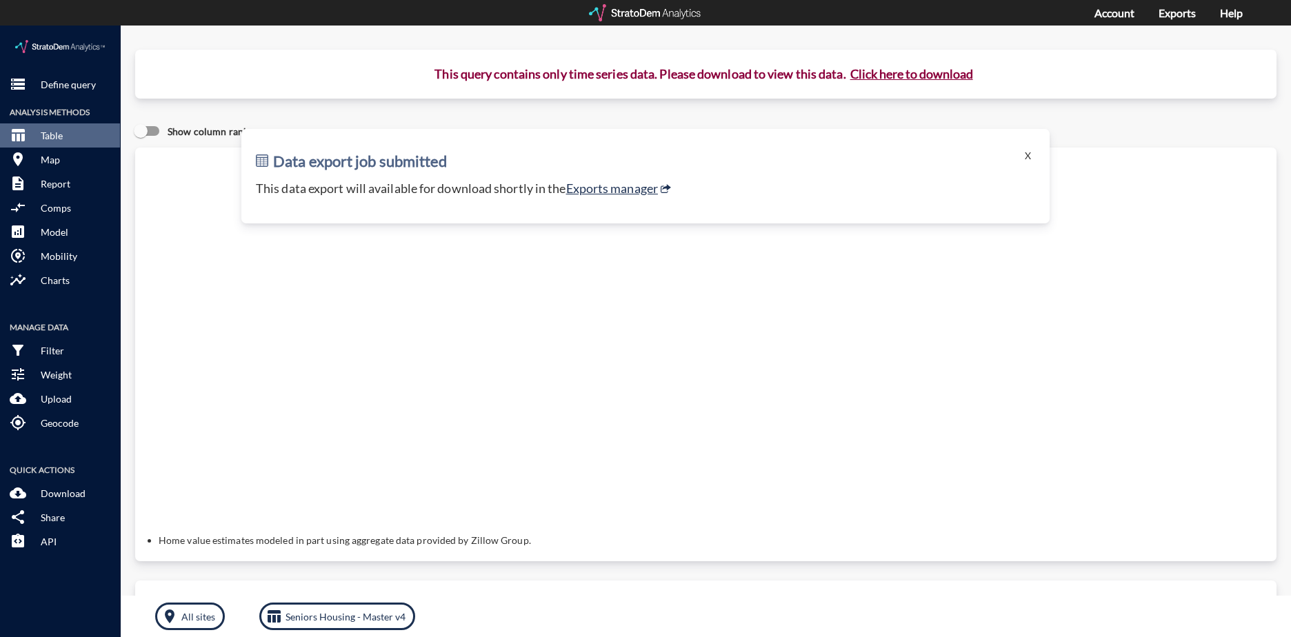
click p "This data export will available for download shortly in the Exports manager"
click link "Exports manager"
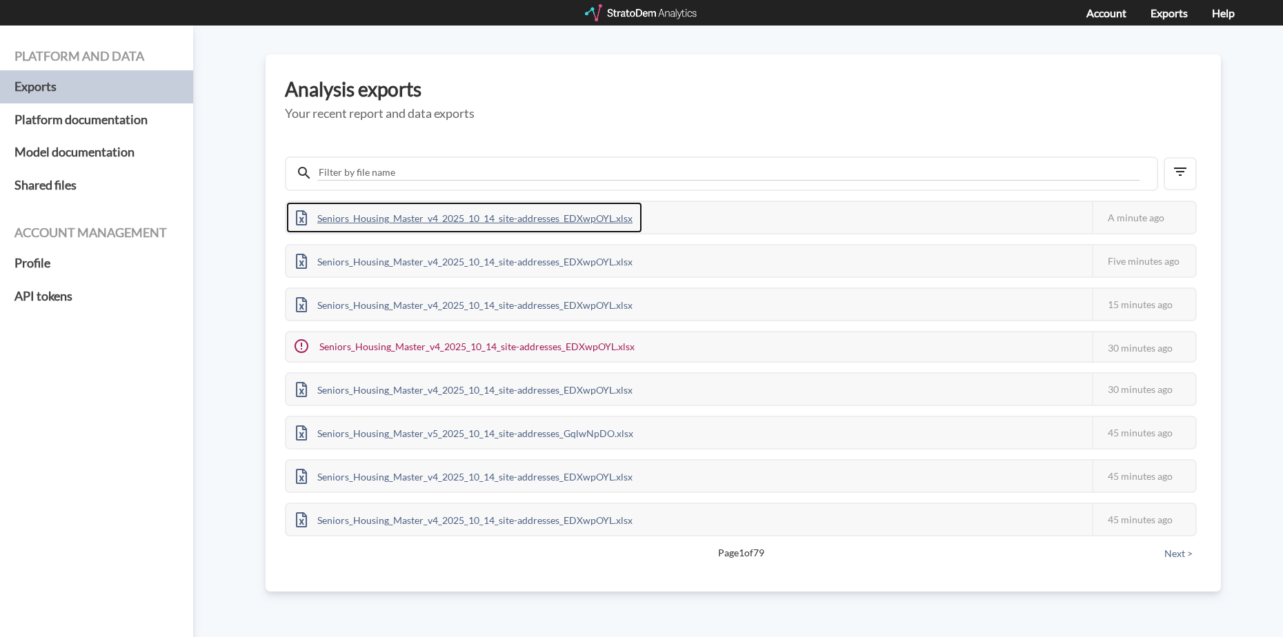
click at [508, 217] on div "Seniors_Housing_Master_v4_2025_10_14_site-addresses_EDXwpOYL.xlsx" at bounding box center [464, 217] width 356 height 31
